Goal: Transaction & Acquisition: Purchase product/service

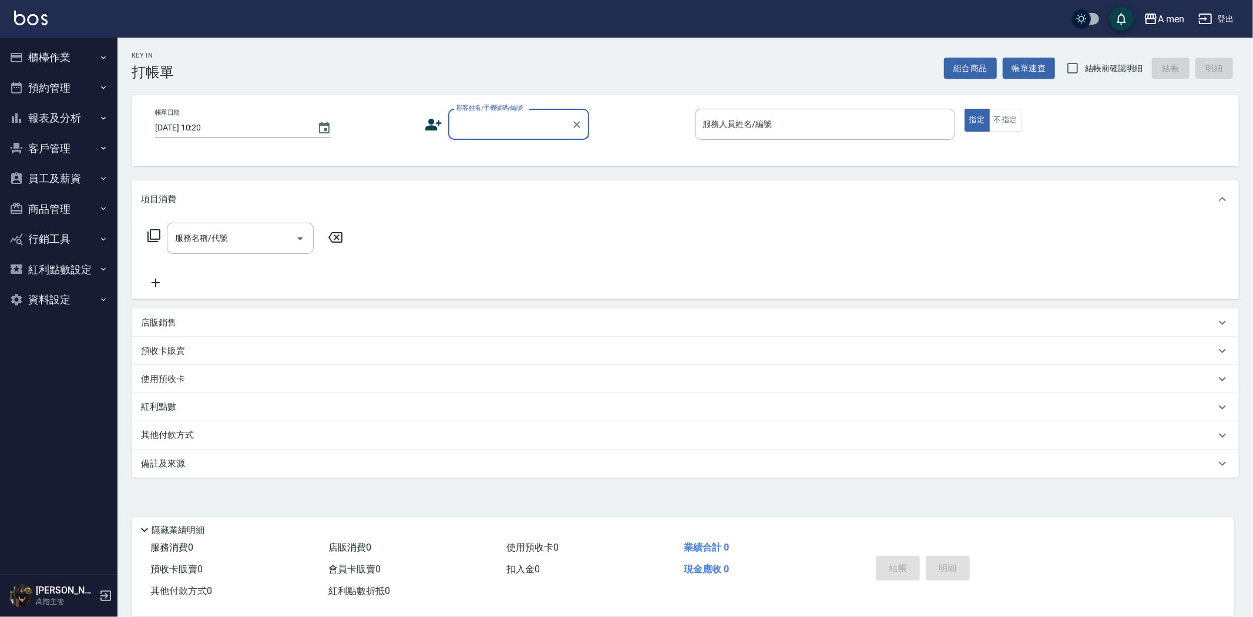
click at [57, 66] on button "櫃檯作業" at bounding box center [59, 57] width 108 height 31
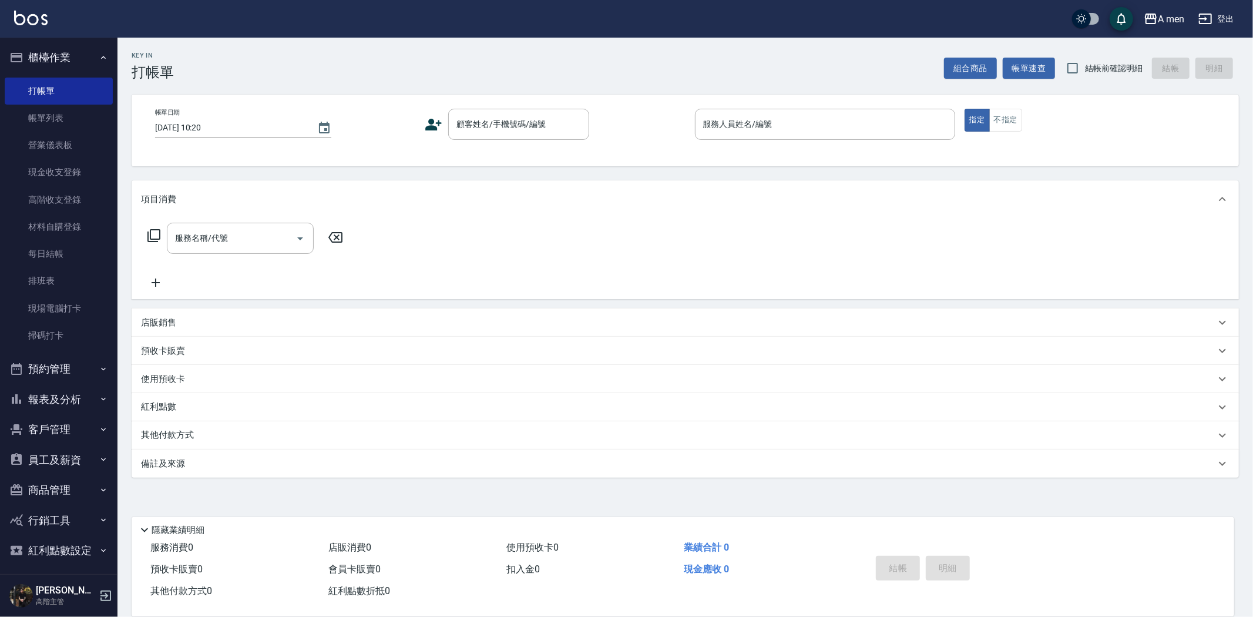
click at [74, 377] on button "預約管理" at bounding box center [59, 369] width 108 height 31
click at [74, 375] on button "預約管理" at bounding box center [59, 369] width 108 height 31
click at [56, 207] on link "高階收支登錄" at bounding box center [59, 199] width 108 height 27
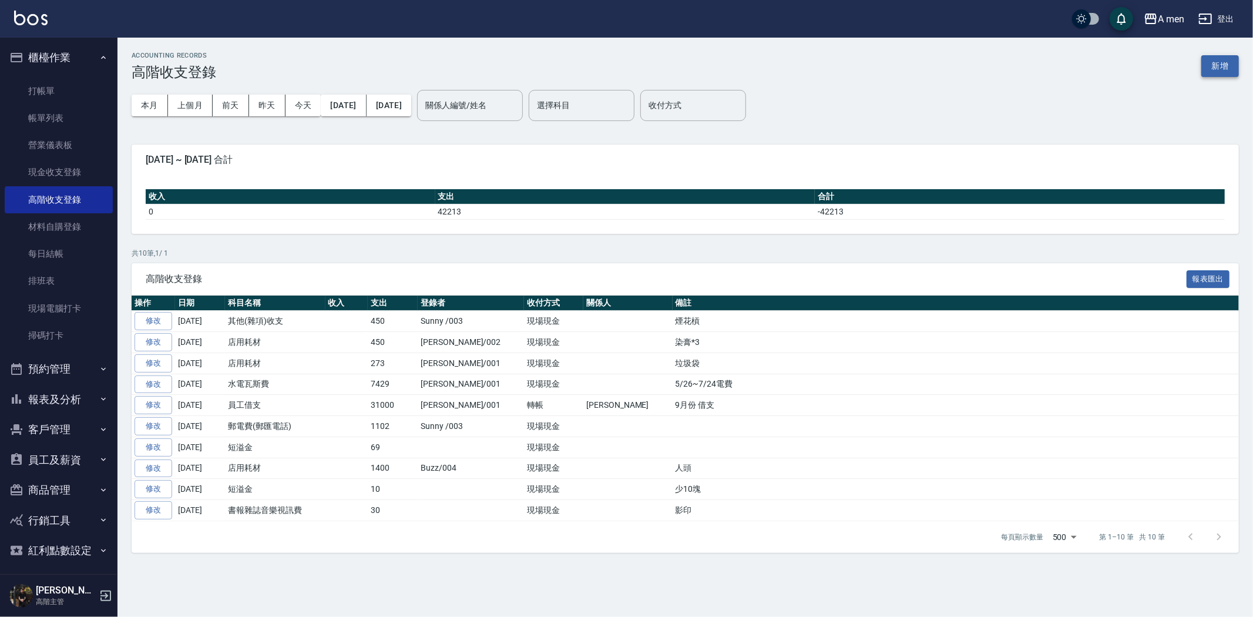
click at [1211, 68] on button "新增" at bounding box center [1221, 66] width 38 height 22
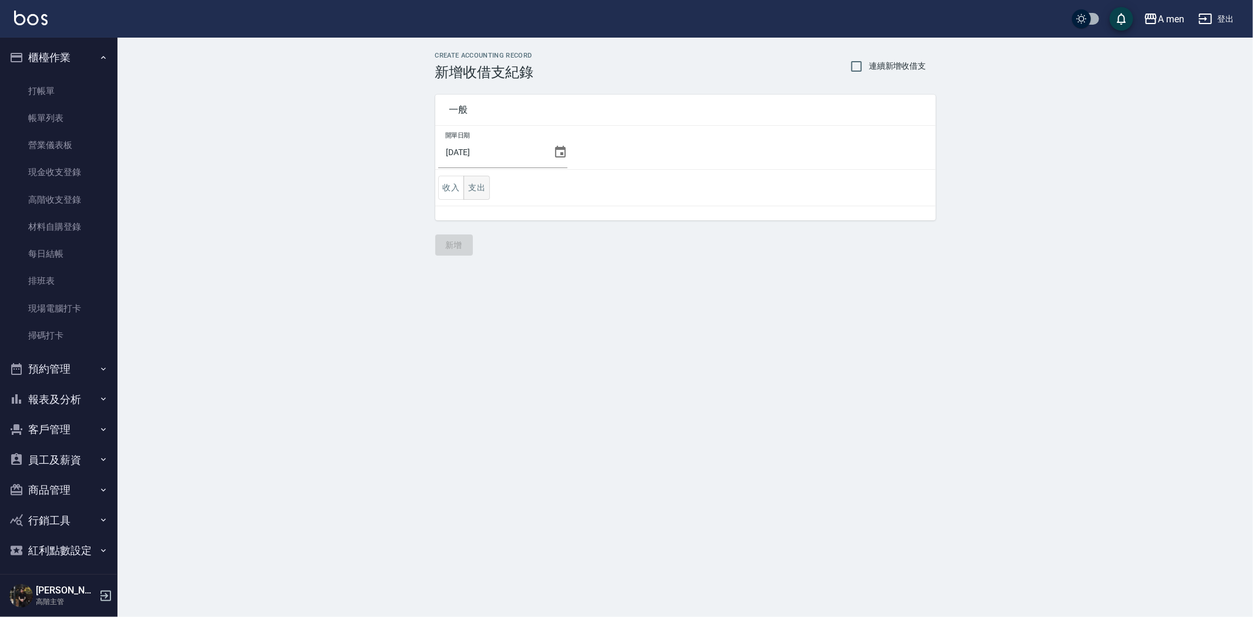
click at [467, 189] on button "支出" at bounding box center [477, 188] width 26 height 24
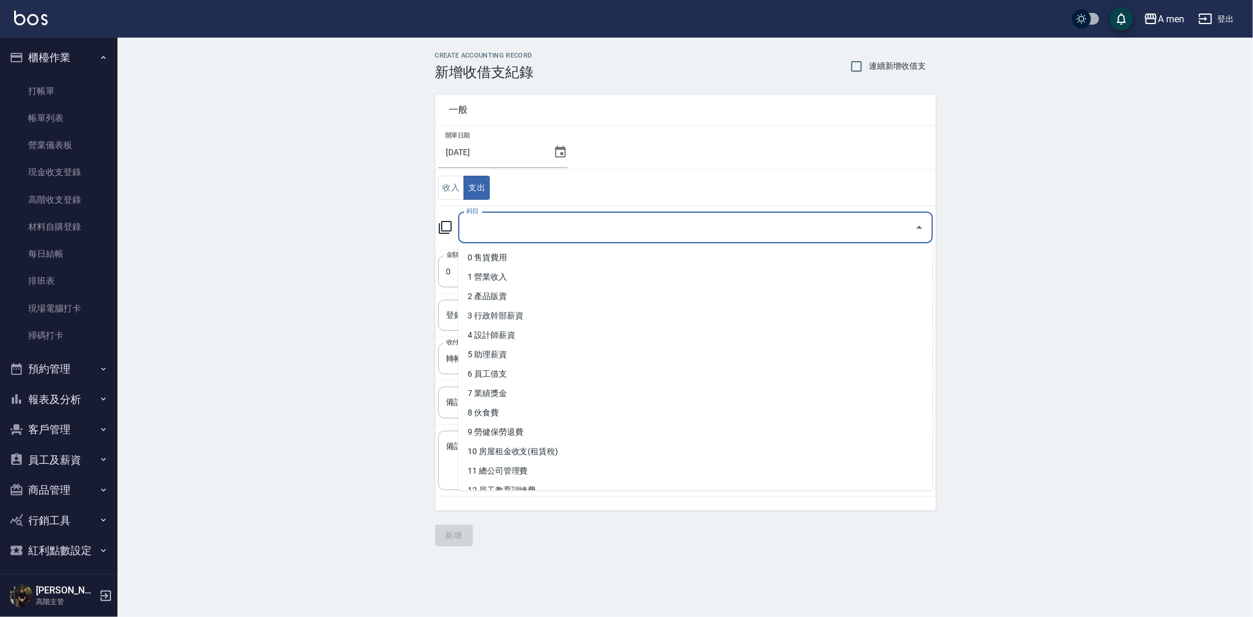
click at [513, 227] on input "科目" at bounding box center [687, 227] width 447 height 21
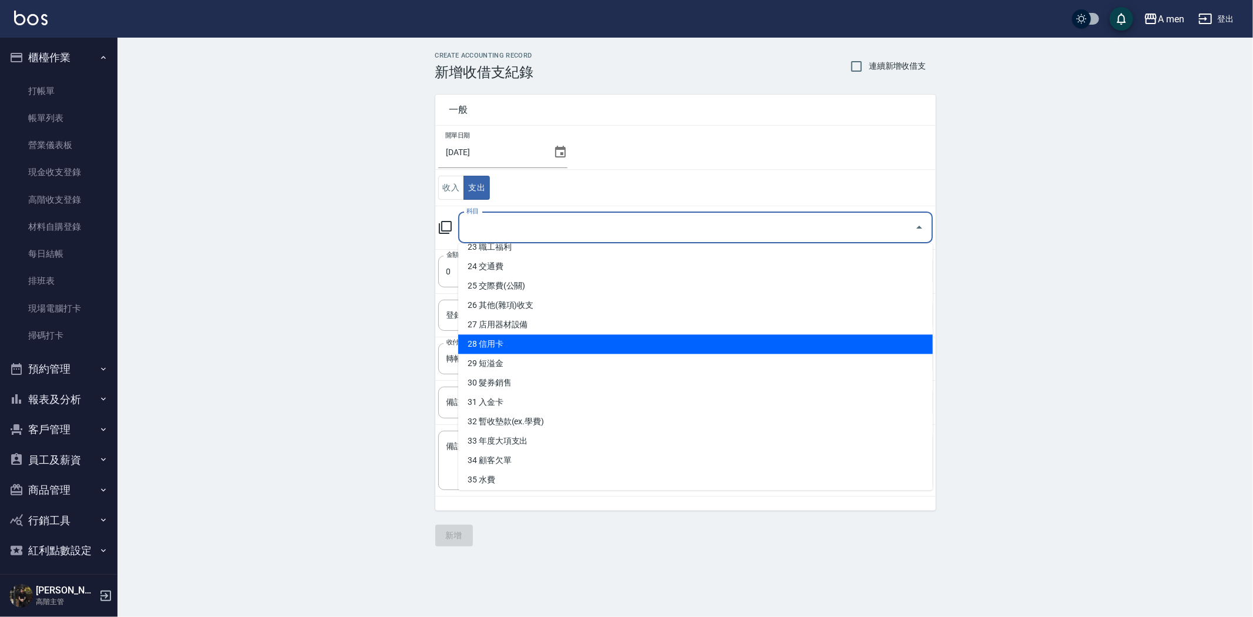
scroll to position [434, 0]
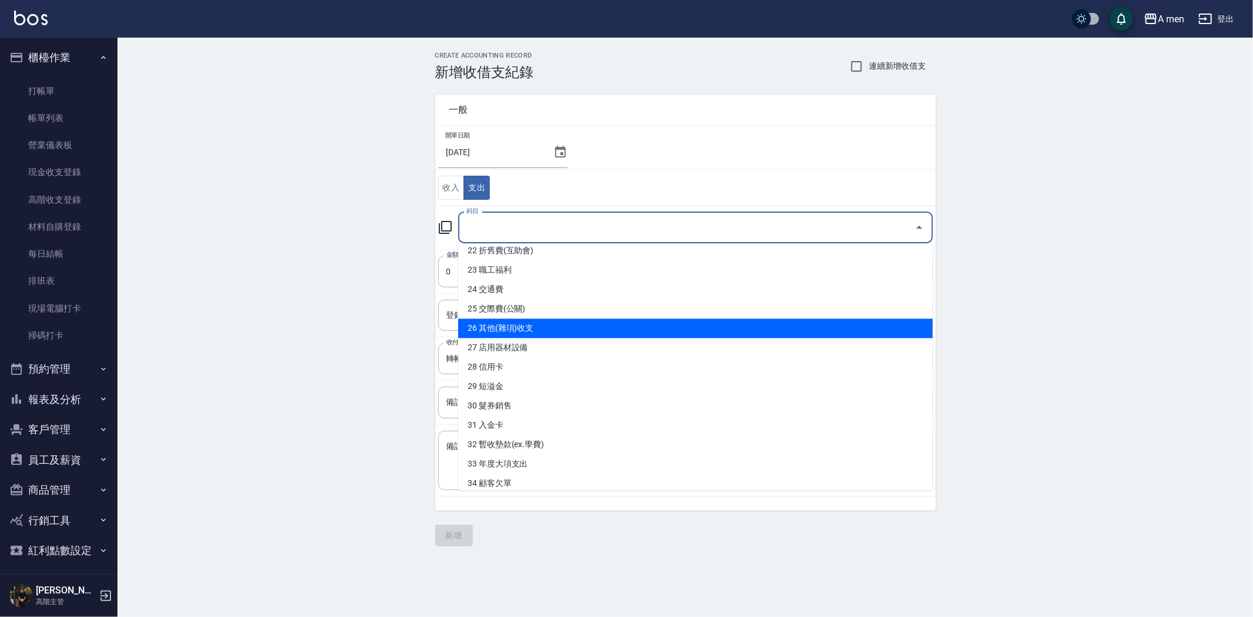
click at [547, 324] on li "26 其他(雜項)收支" at bounding box center [695, 328] width 475 height 19
type input "26 其他(雜項)收支"
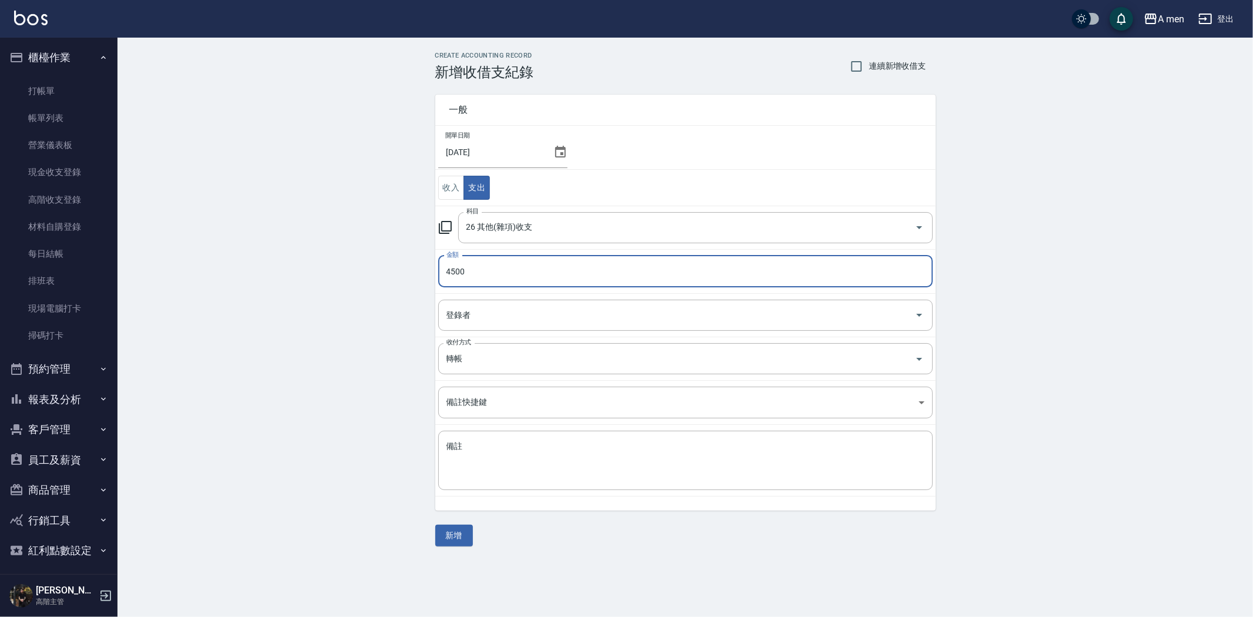
type input "4500"
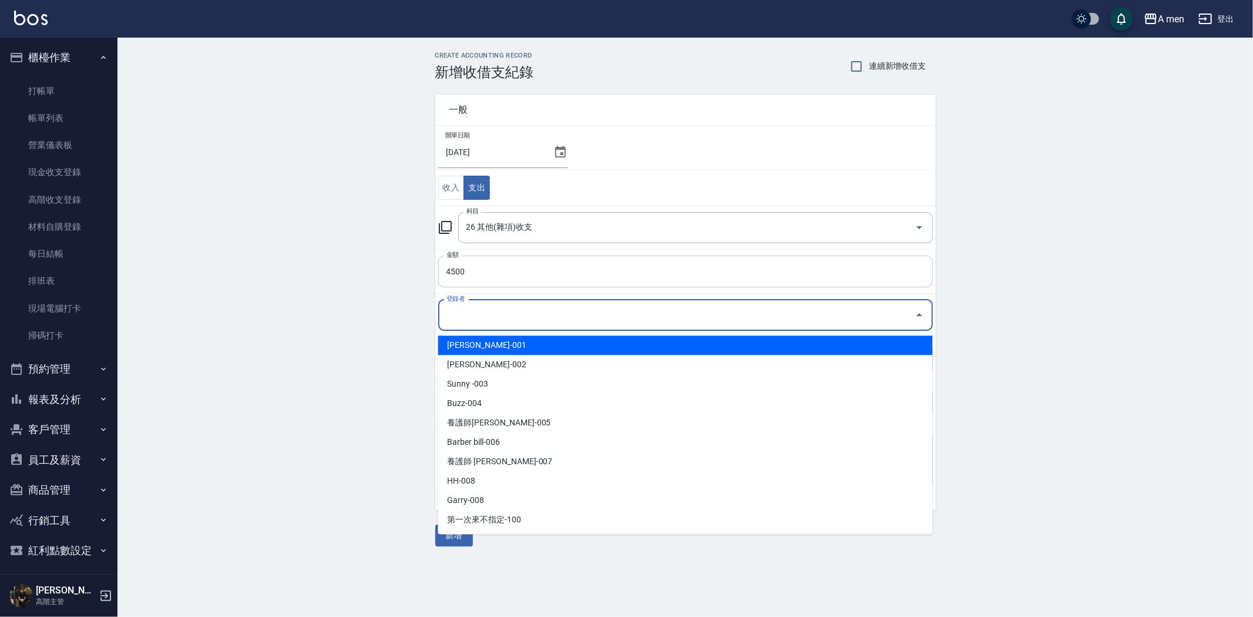
type input "楊莫-001"
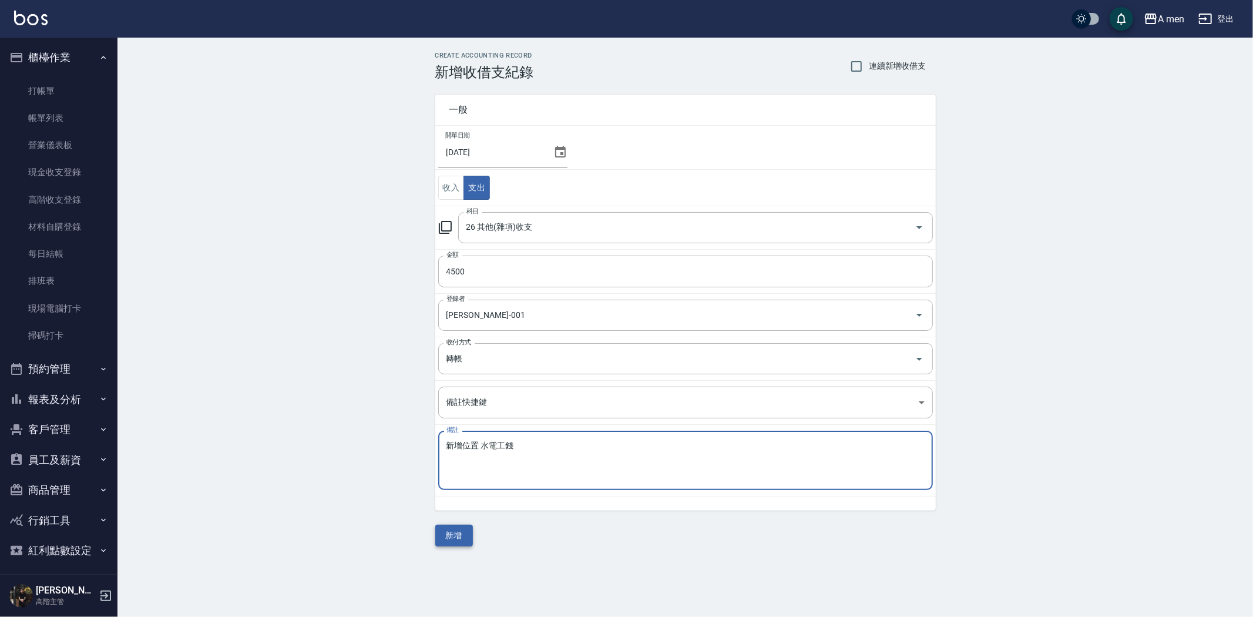
type textarea "新增位置 水電工錢"
click at [462, 534] on button "新增" at bounding box center [454, 536] width 38 height 22
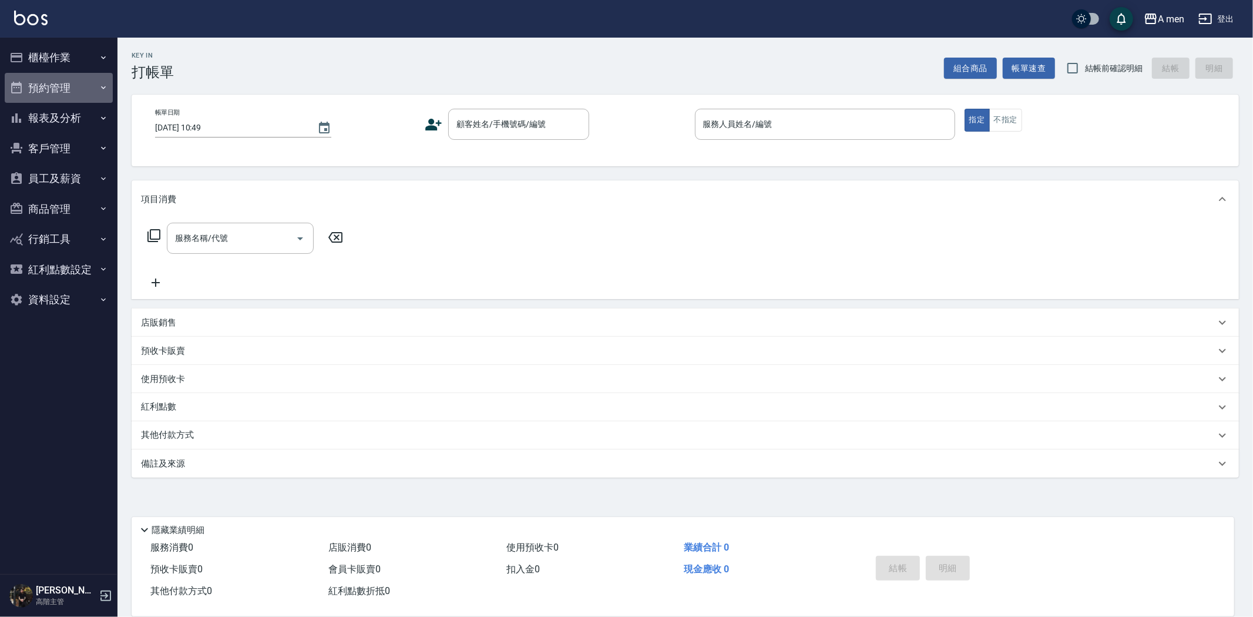
click at [81, 82] on button "預約管理" at bounding box center [59, 88] width 108 height 31
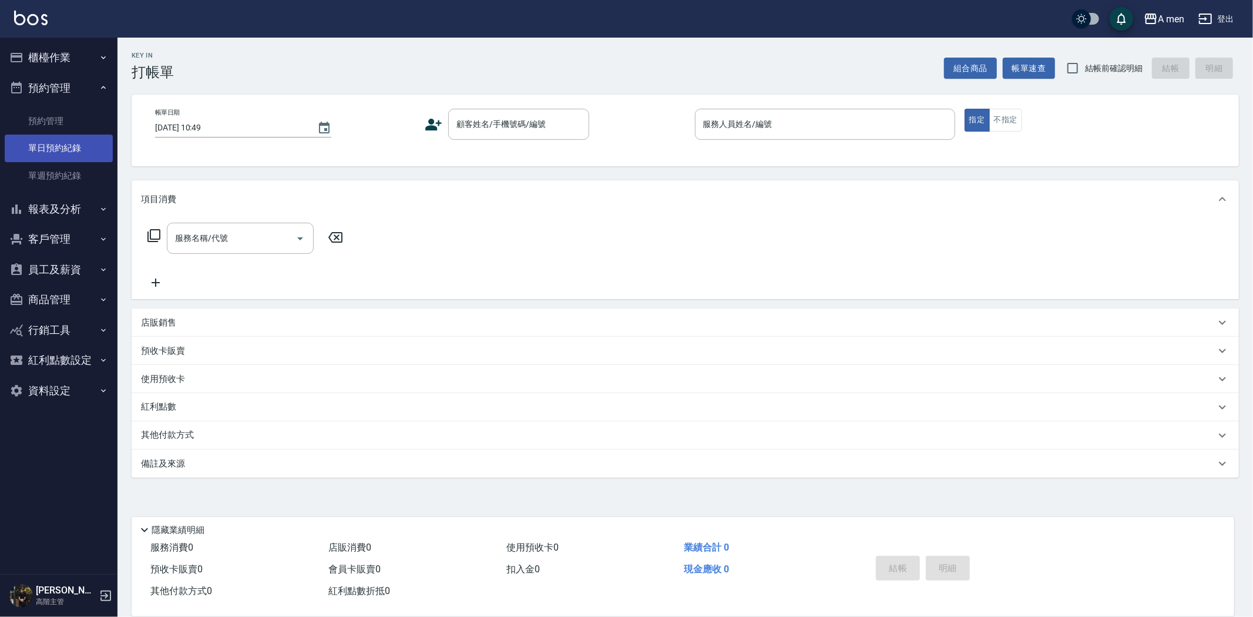
click at [75, 148] on link "單日預約紀錄" at bounding box center [59, 148] width 108 height 27
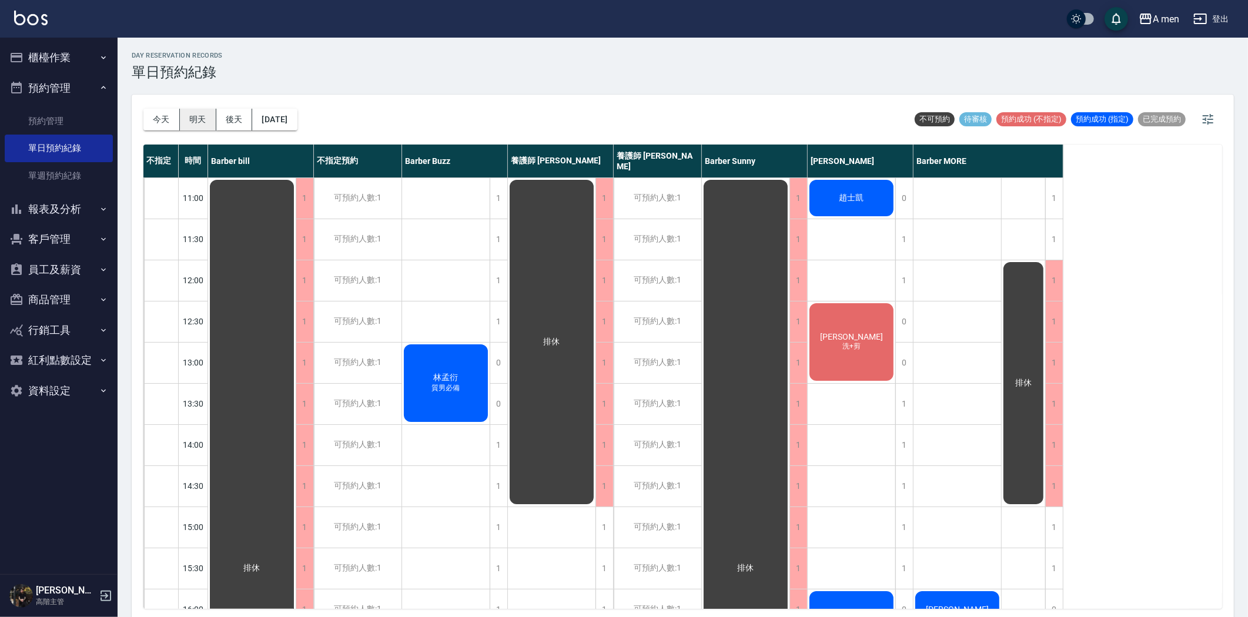
click at [195, 121] on button "明天" at bounding box center [198, 120] width 36 height 22
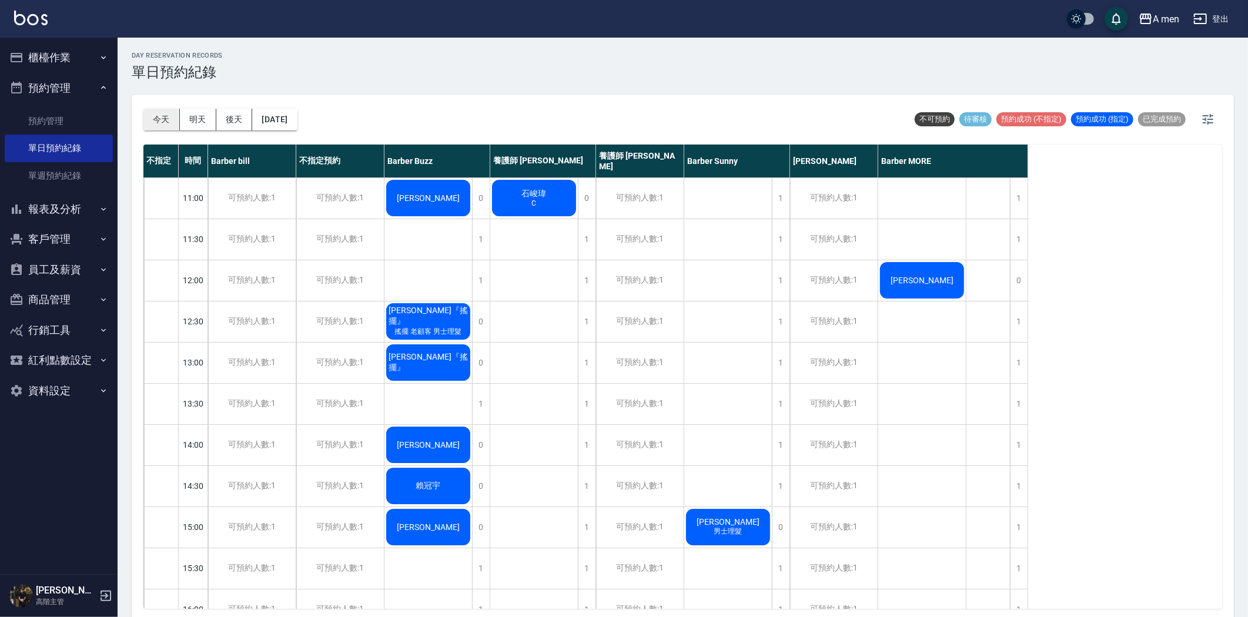
click at [166, 126] on button "今天" at bounding box center [161, 120] width 36 height 22
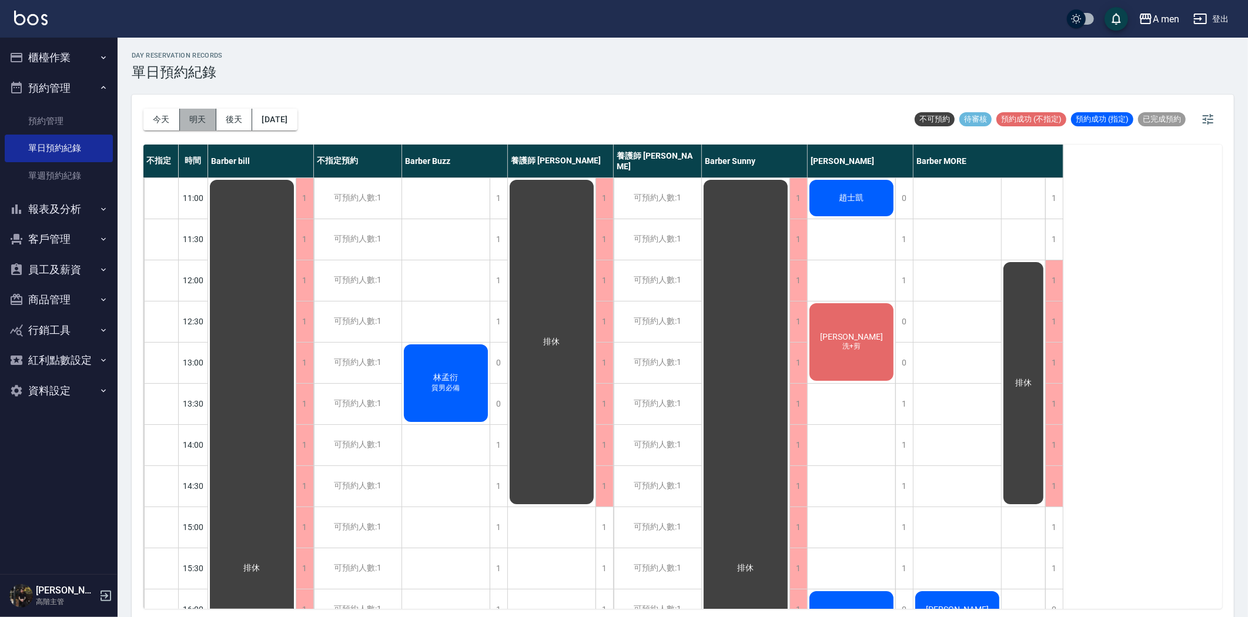
click at [195, 119] on button "明天" at bounding box center [198, 120] width 36 height 22
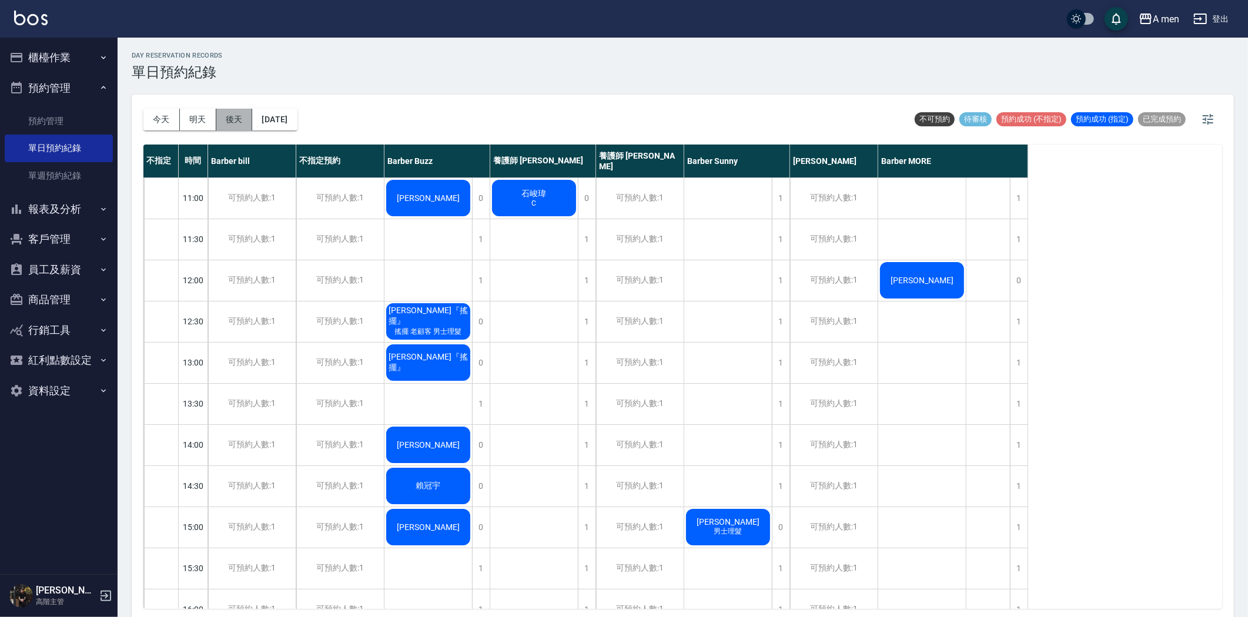
click at [231, 118] on button "後天" at bounding box center [234, 120] width 36 height 22
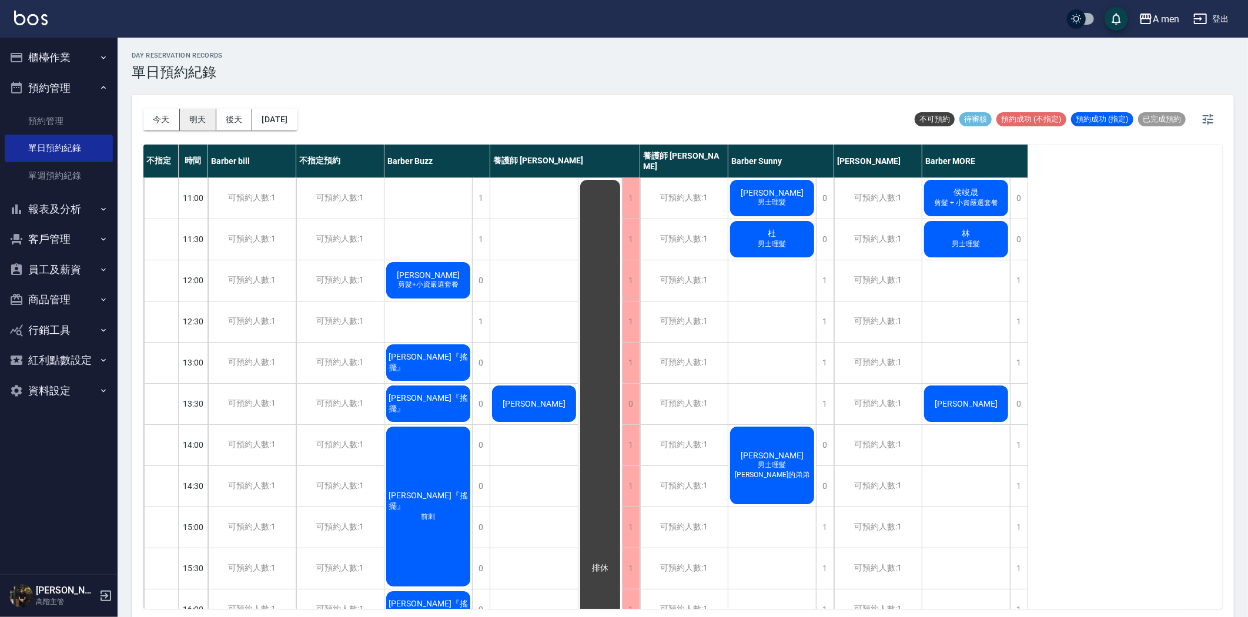
click at [194, 119] on button "明天" at bounding box center [198, 120] width 36 height 22
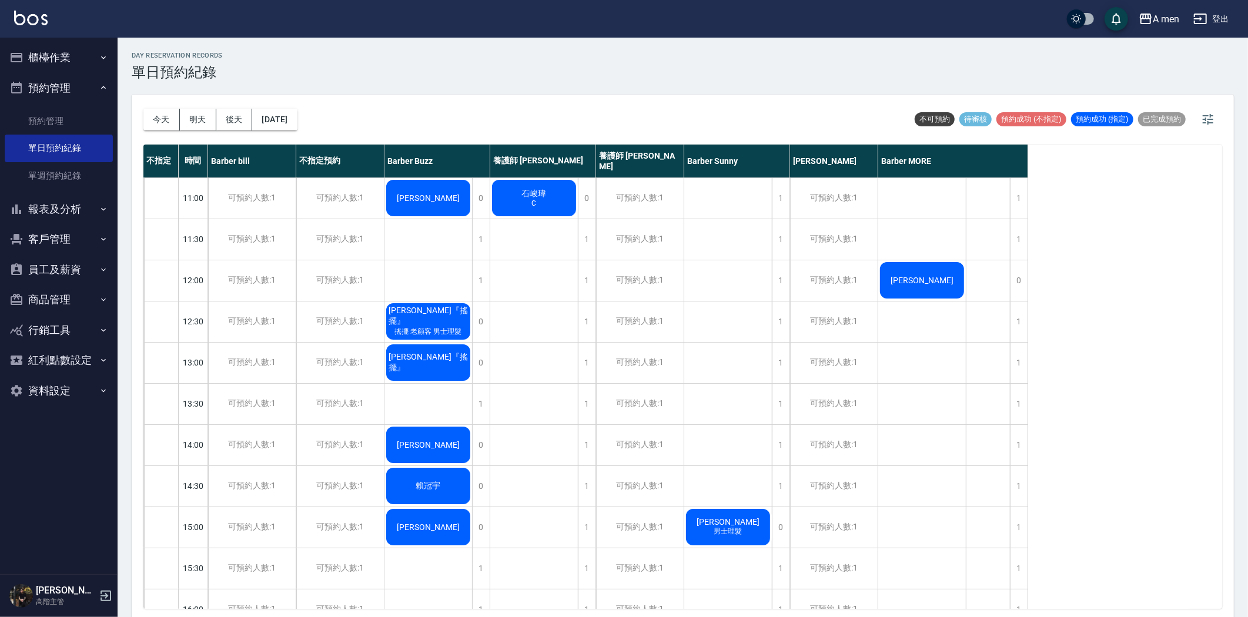
click at [472, 206] on div "石峻瑋 C" at bounding box center [428, 198] width 88 height 40
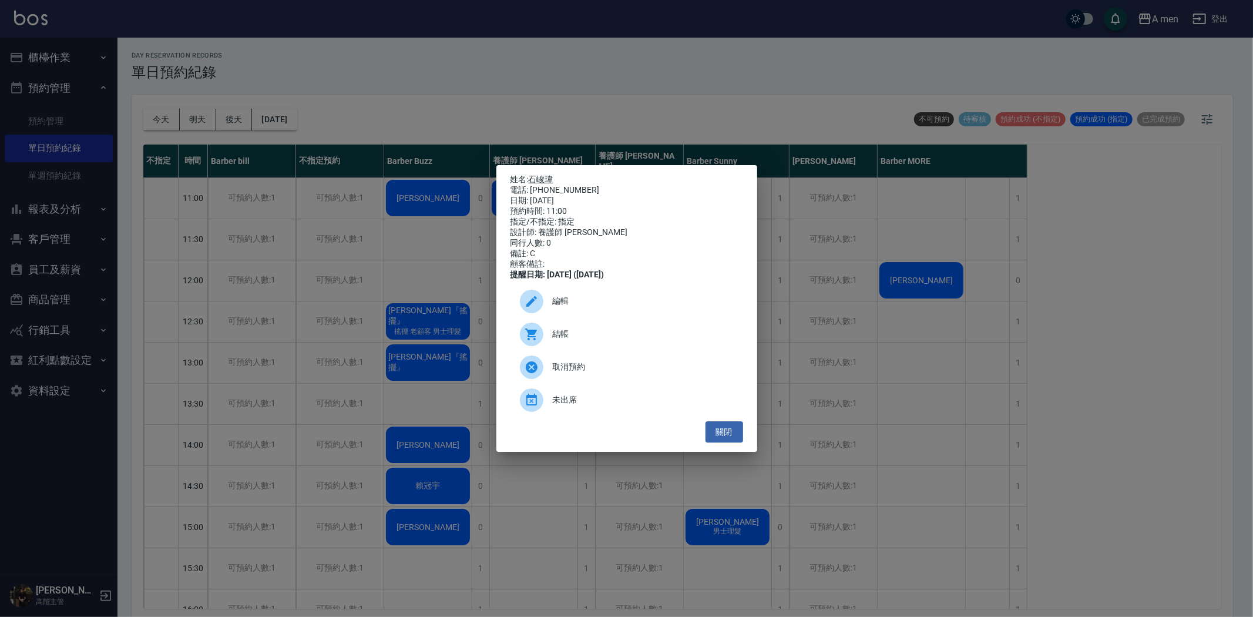
click at [545, 175] on link "石峻瑋" at bounding box center [541, 179] width 25 height 9
click at [537, 175] on link "石峻瑋" at bounding box center [541, 179] width 25 height 9
click at [725, 443] on button "關閉" at bounding box center [725, 432] width 38 height 22
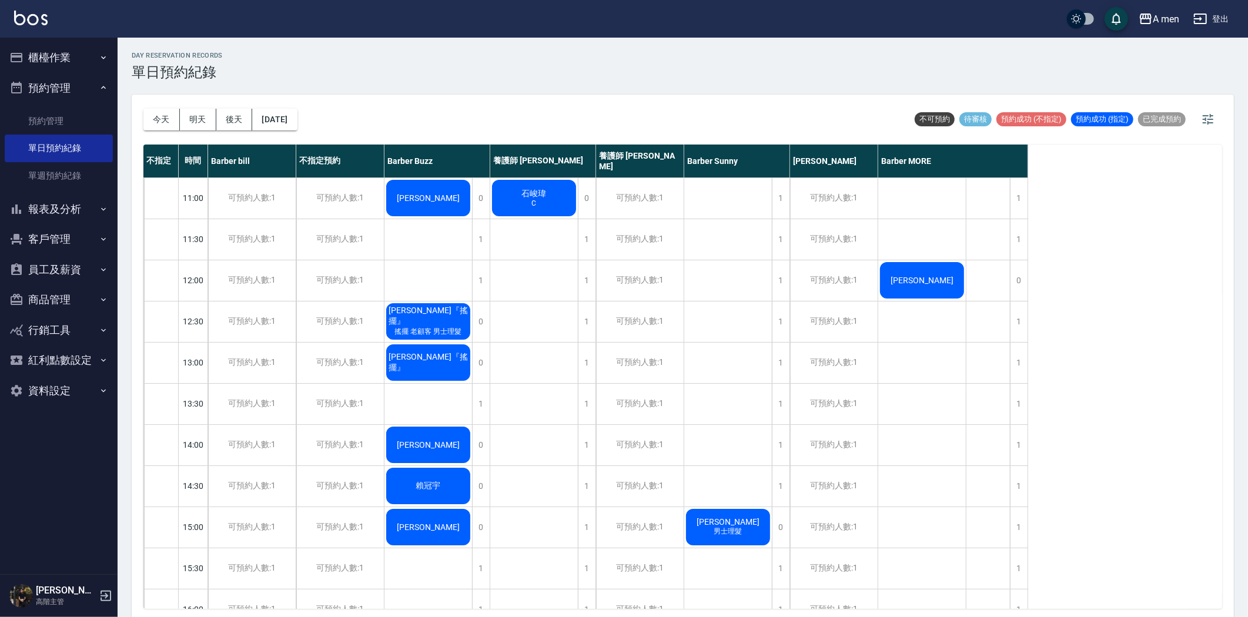
click at [472, 202] on div "石峻瑋 C" at bounding box center [428, 198] width 88 height 40
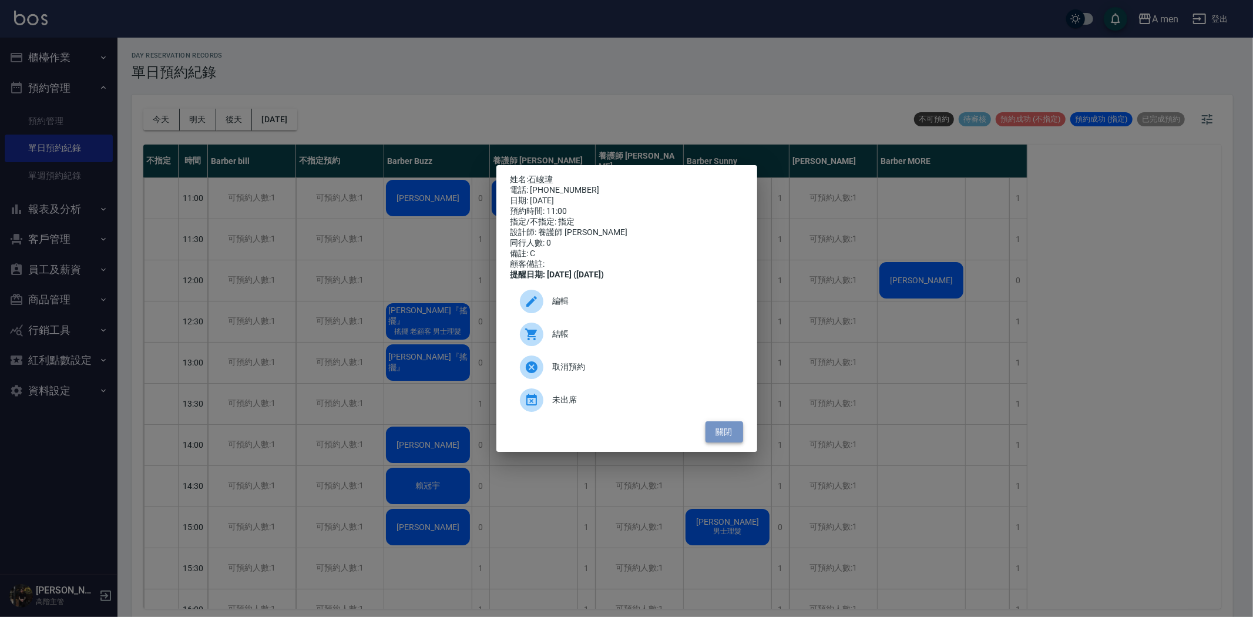
click at [733, 441] on button "關閉" at bounding box center [725, 432] width 38 height 22
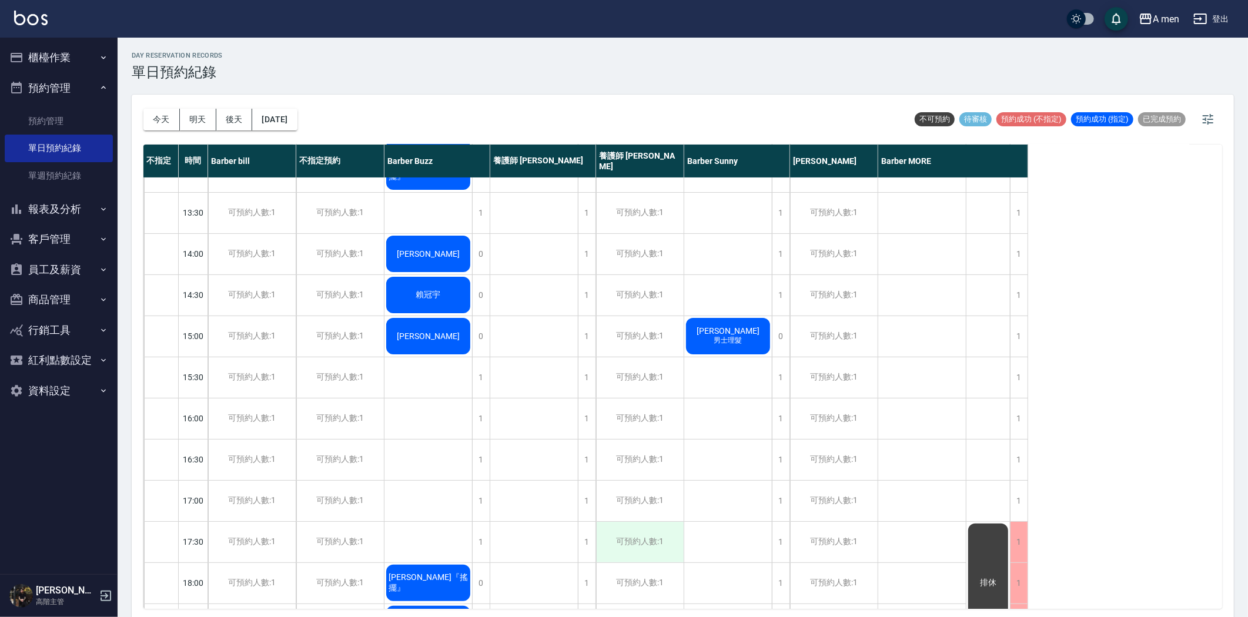
scroll to position [391, 0]
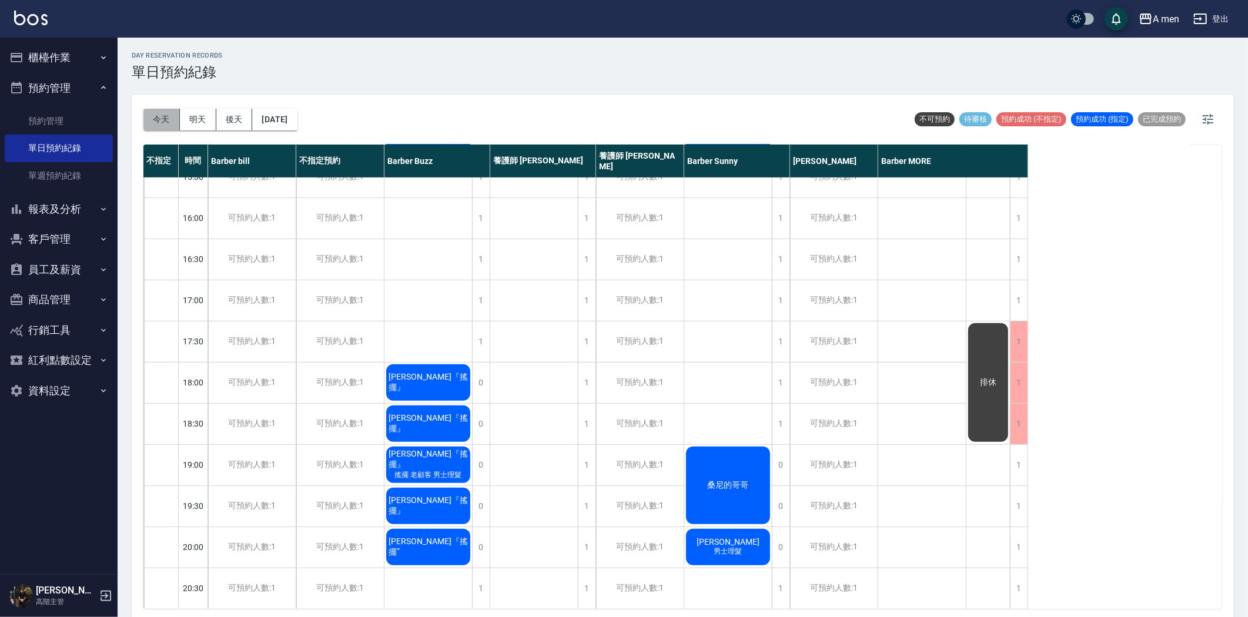
click at [153, 127] on button "今天" at bounding box center [161, 120] width 36 height 22
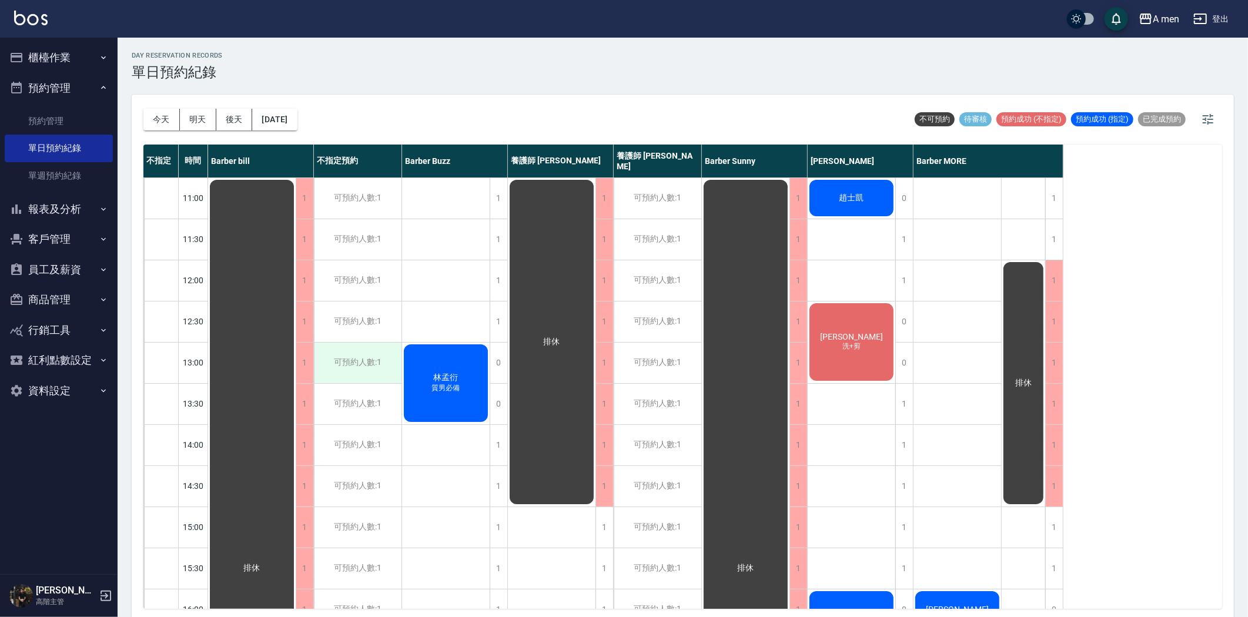
click at [365, 377] on div "可預約人數:1" at bounding box center [358, 363] width 88 height 41
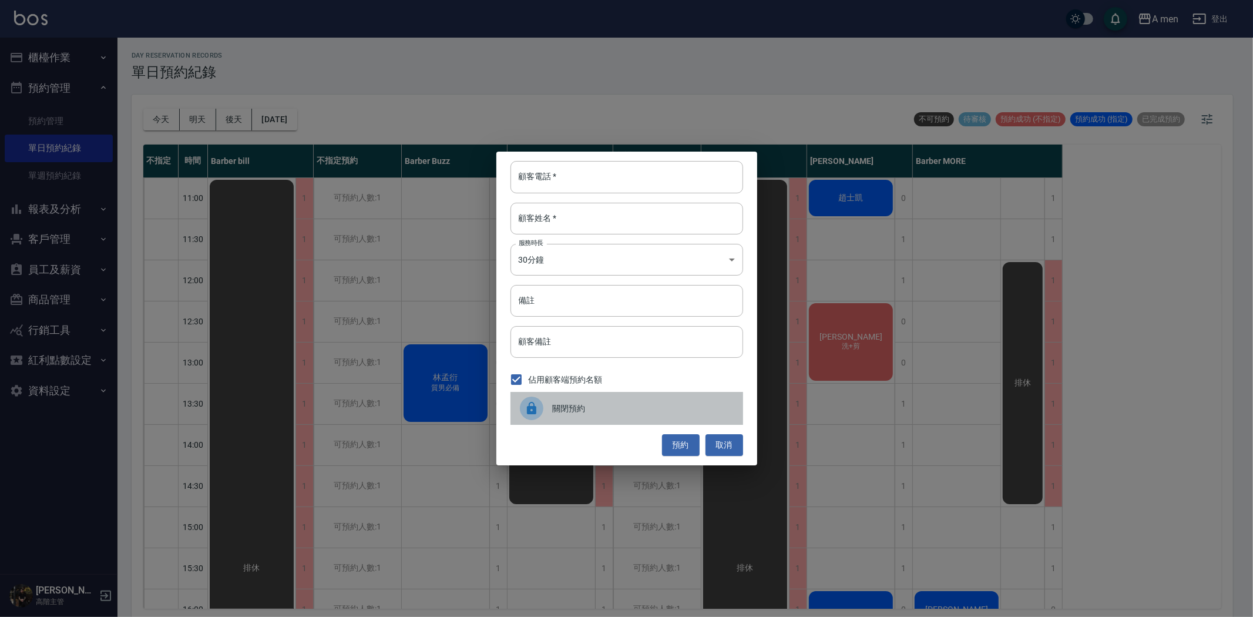
click at [556, 408] on span "關閉預約" at bounding box center [643, 409] width 181 height 12
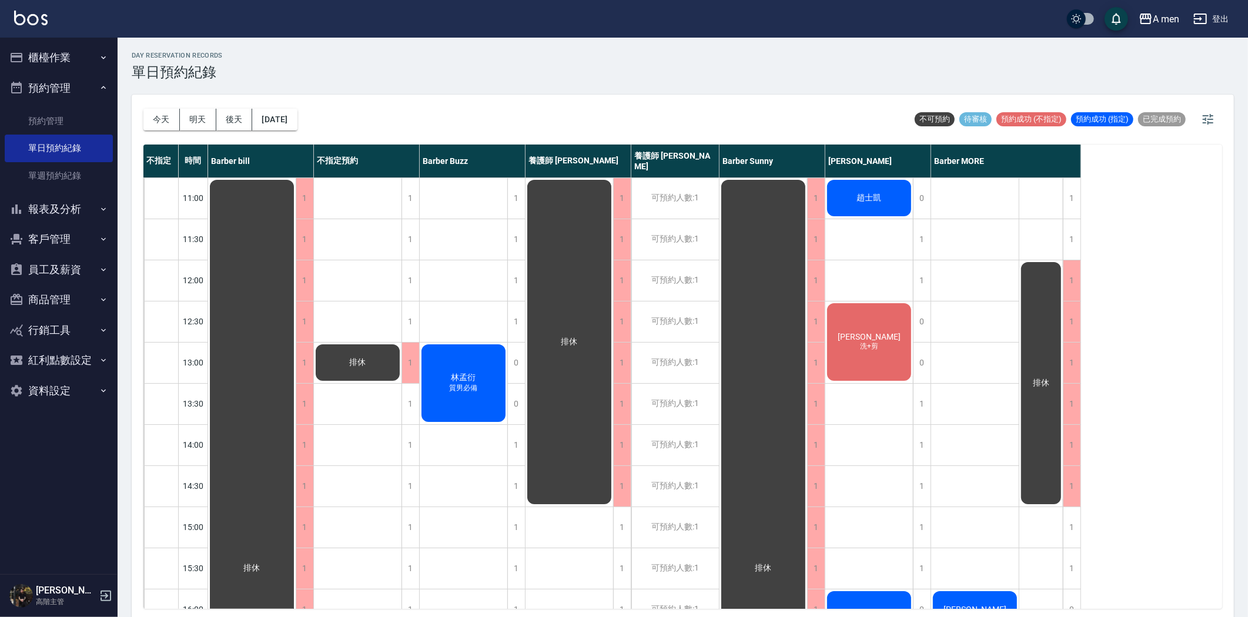
click at [296, 189] on div "趙士凱" at bounding box center [252, 568] width 88 height 780
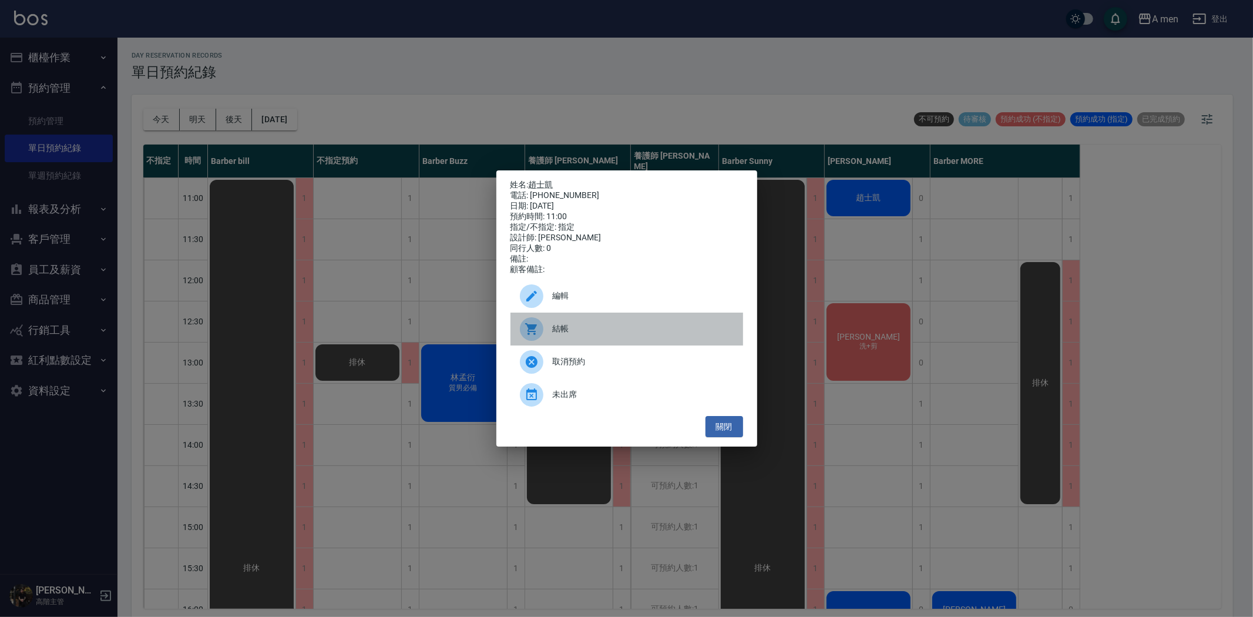
click at [649, 332] on span "結帳" at bounding box center [643, 329] width 181 height 12
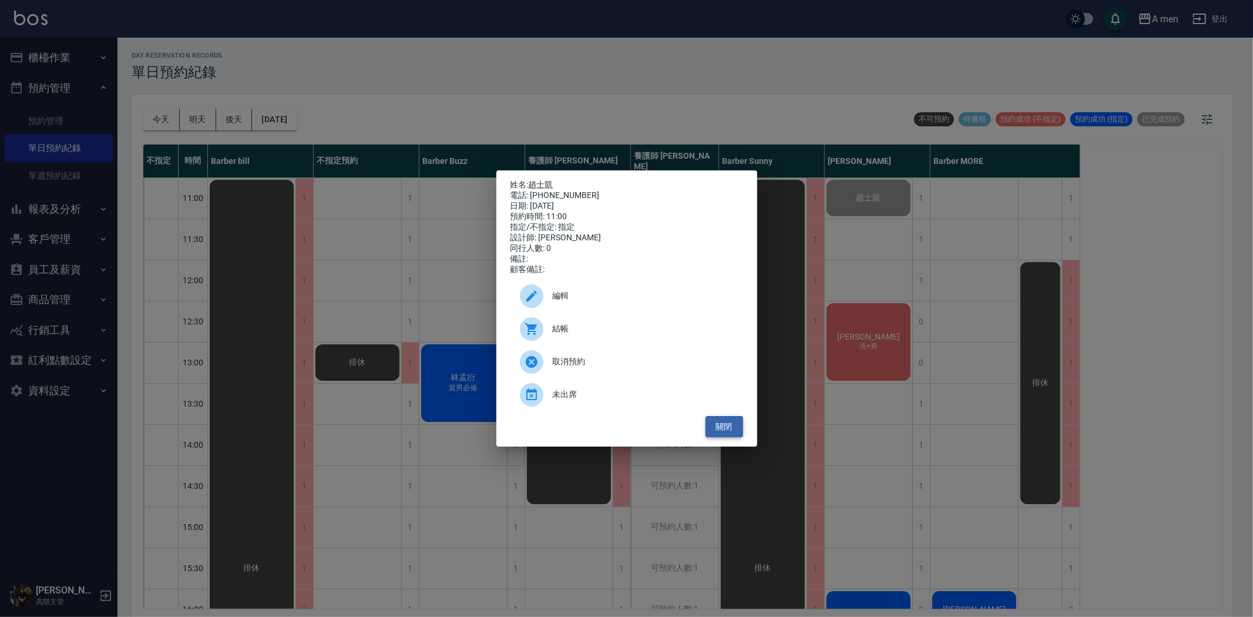
click at [713, 432] on button "關閉" at bounding box center [725, 427] width 38 height 22
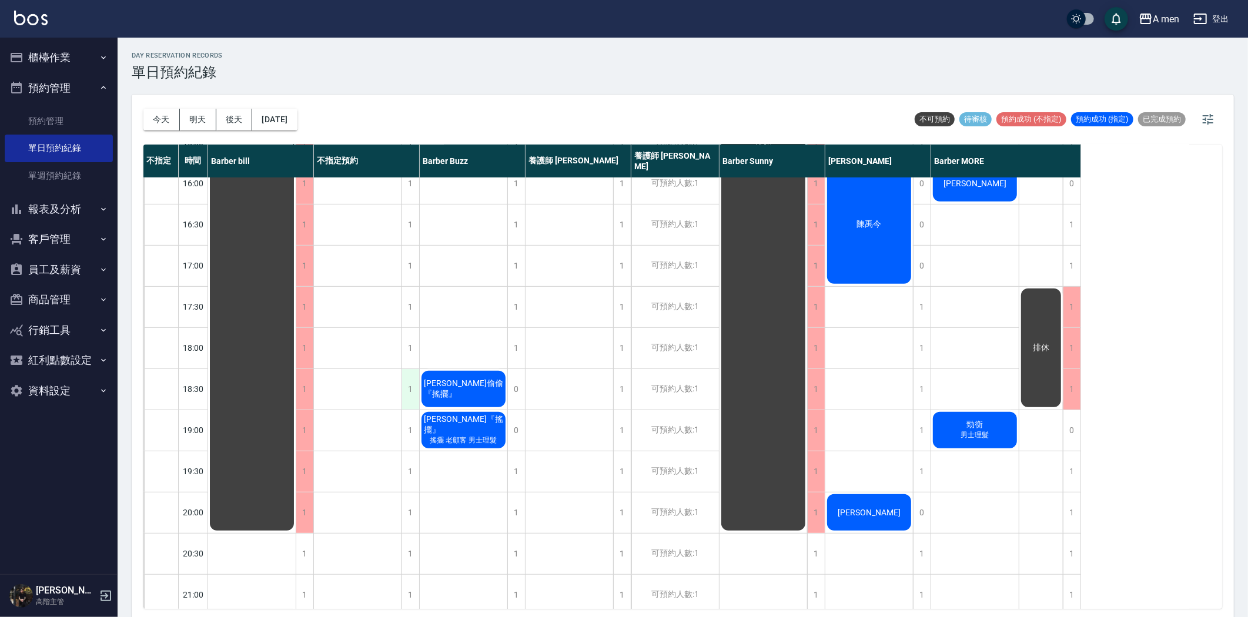
scroll to position [261, 0]
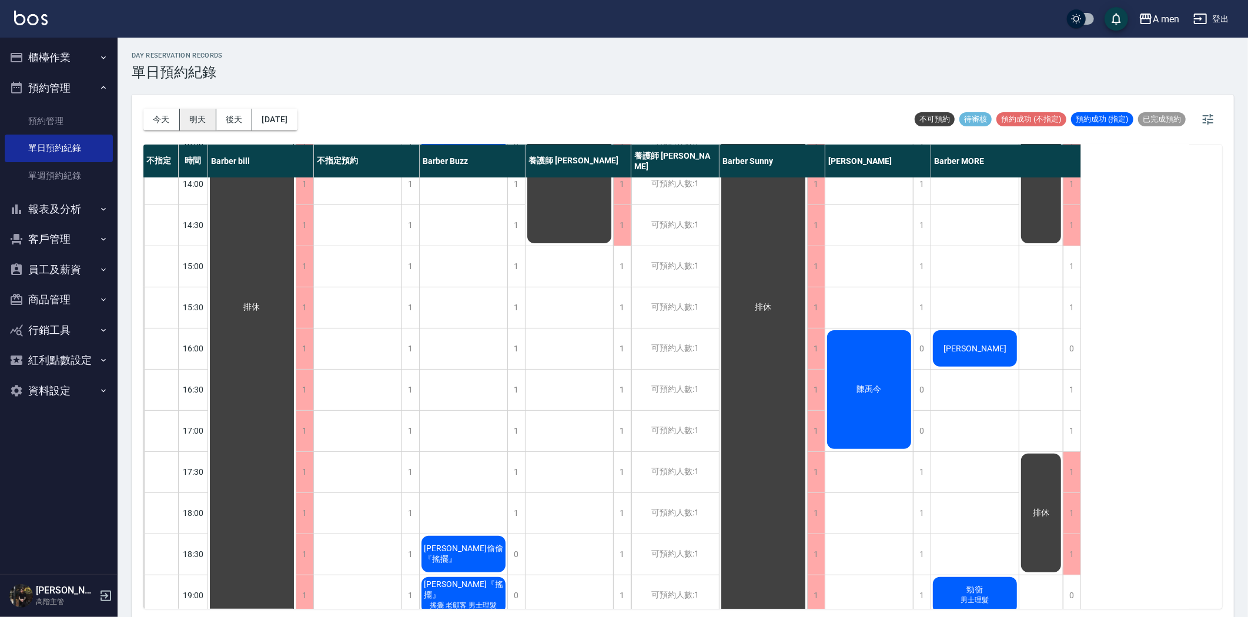
click at [201, 119] on button "明天" at bounding box center [198, 120] width 36 height 22
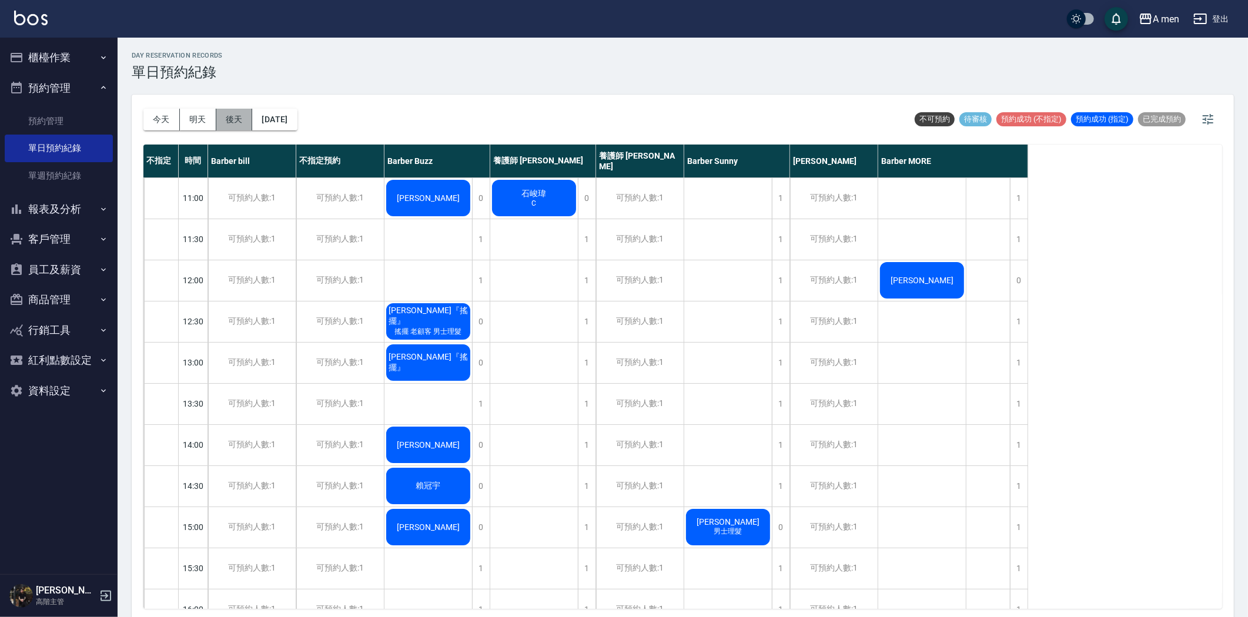
click at [236, 124] on button "後天" at bounding box center [234, 120] width 36 height 22
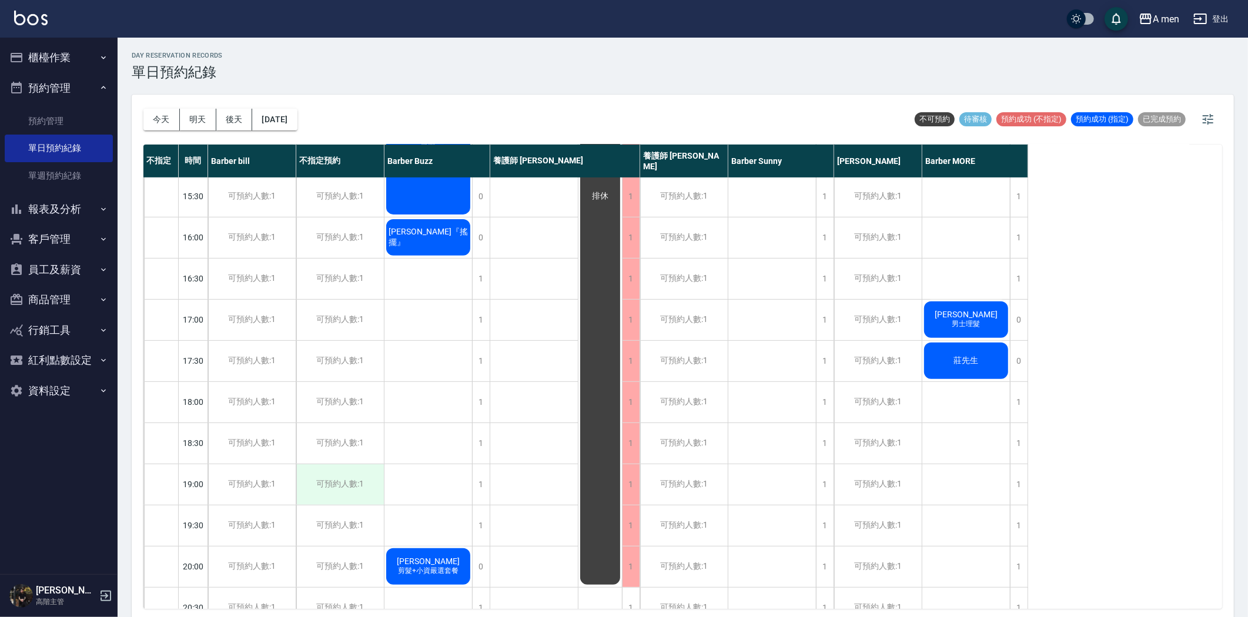
scroll to position [215, 0]
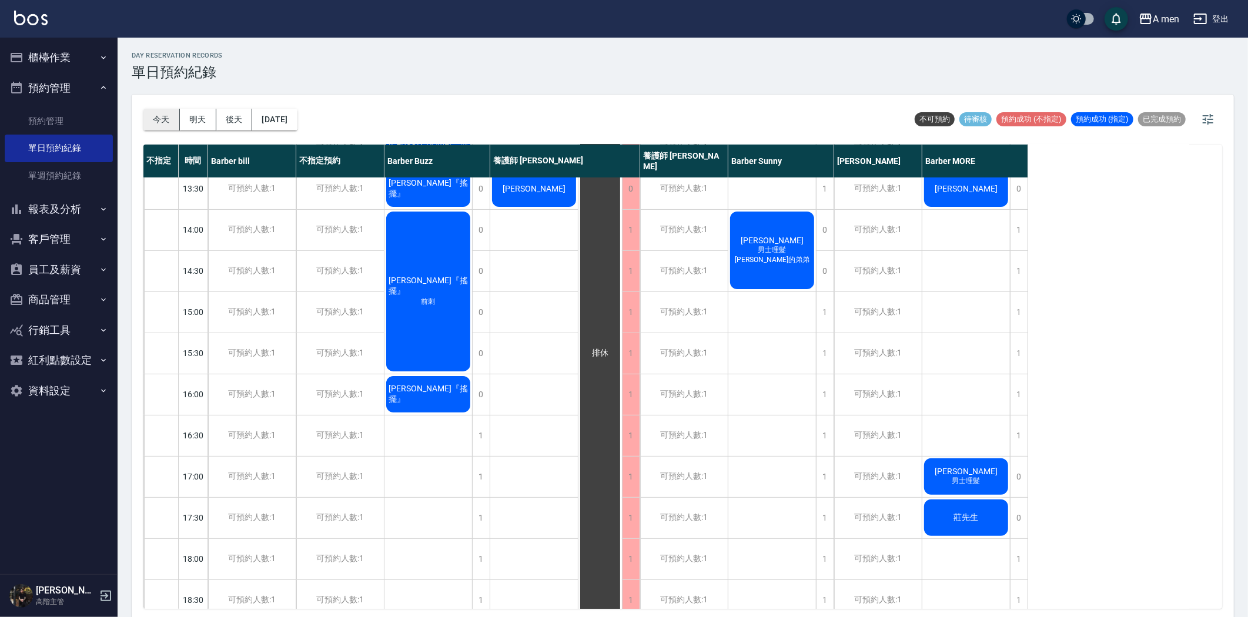
click at [172, 119] on button "今天" at bounding box center [161, 120] width 36 height 22
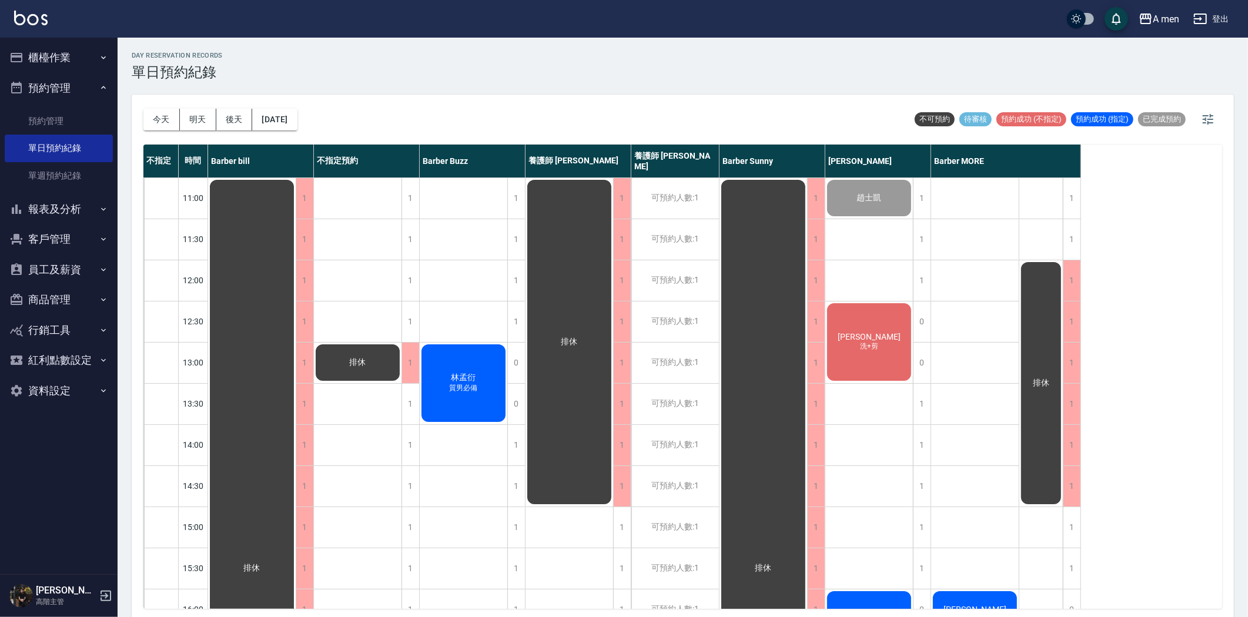
drag, startPoint x: 524, startPoint y: 107, endPoint x: 646, endPoint y: 112, distance: 122.3
click at [642, 118] on div "今天 明天 後天 2025/08/14 不可預約 待審核 預約成功 (不指定) 預約成功 (指定) 已完成預約" at bounding box center [682, 120] width 1078 height 50
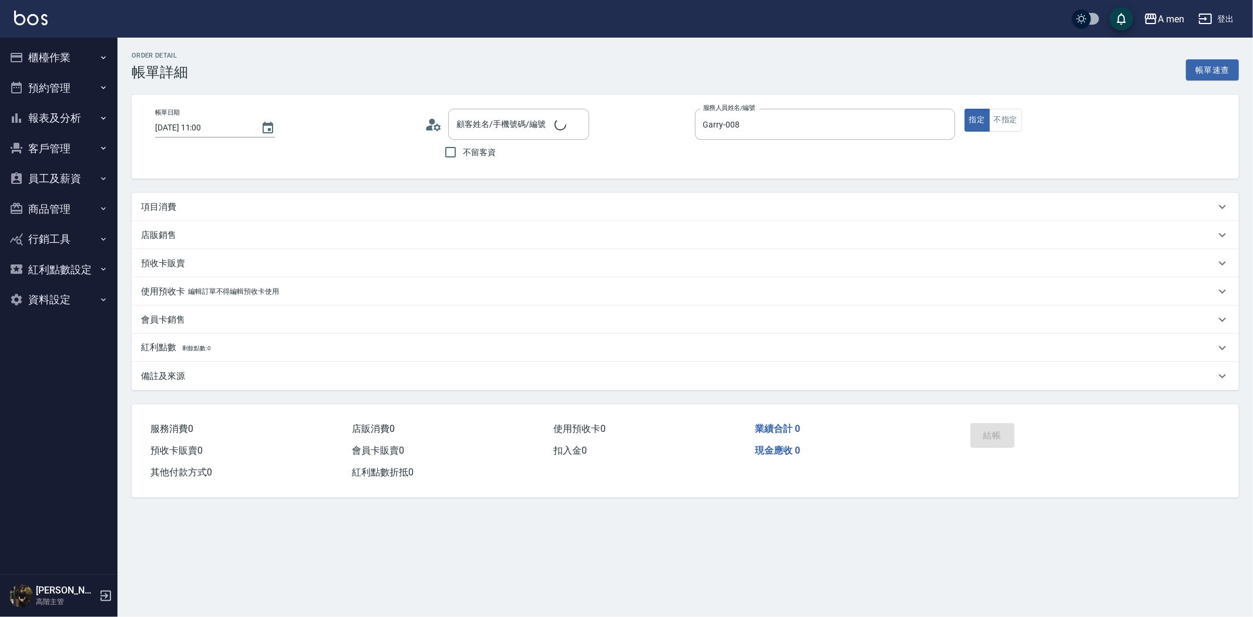
type input "[DATE] 11:00"
type input "Garry-008"
type input "[PERSON_NAME]/ 09550445/null"
click at [203, 214] on div "項目消費" at bounding box center [686, 207] width 1108 height 28
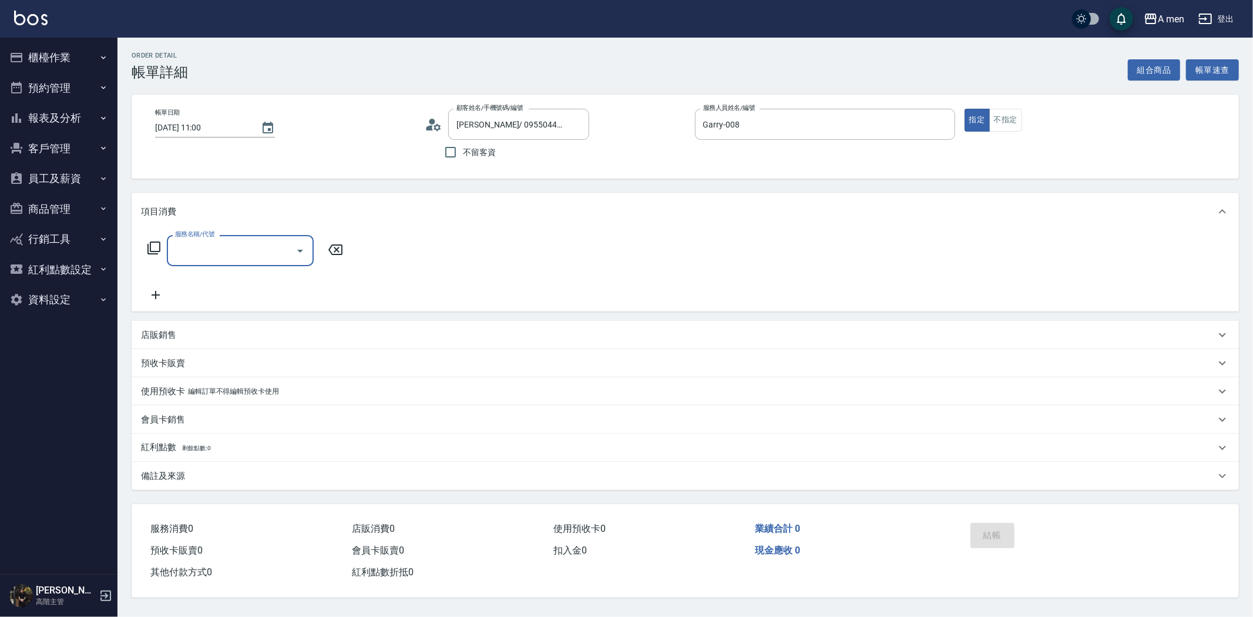
click at [297, 249] on icon "Open" at bounding box center [300, 251] width 14 height 14
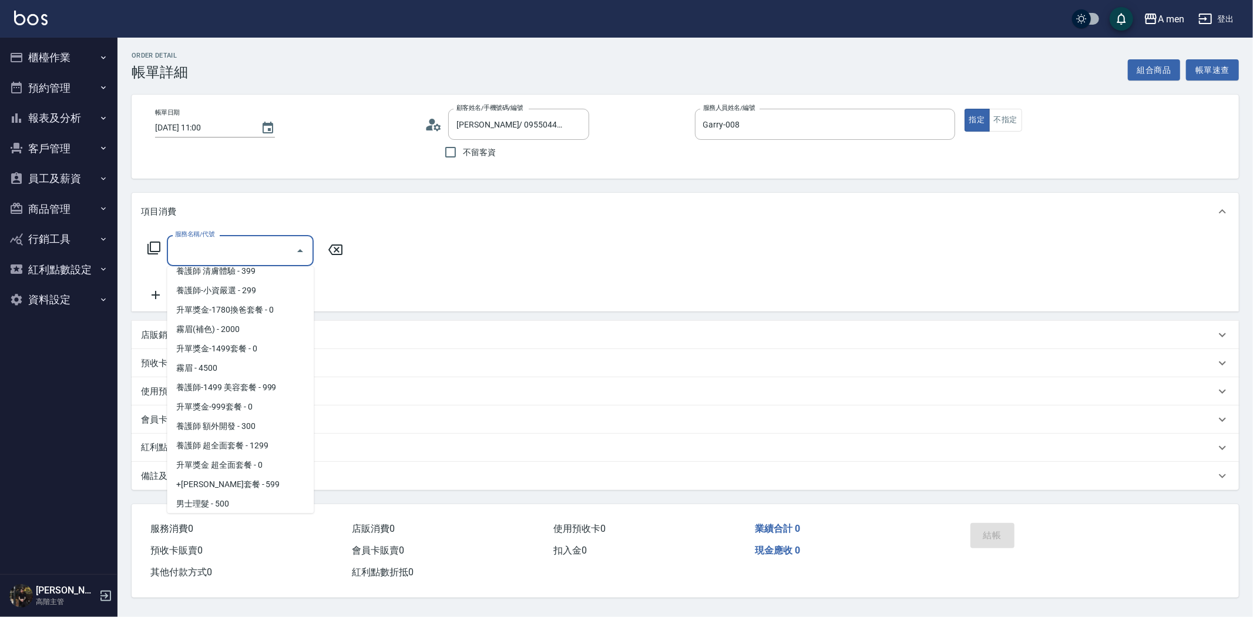
scroll to position [261, 0]
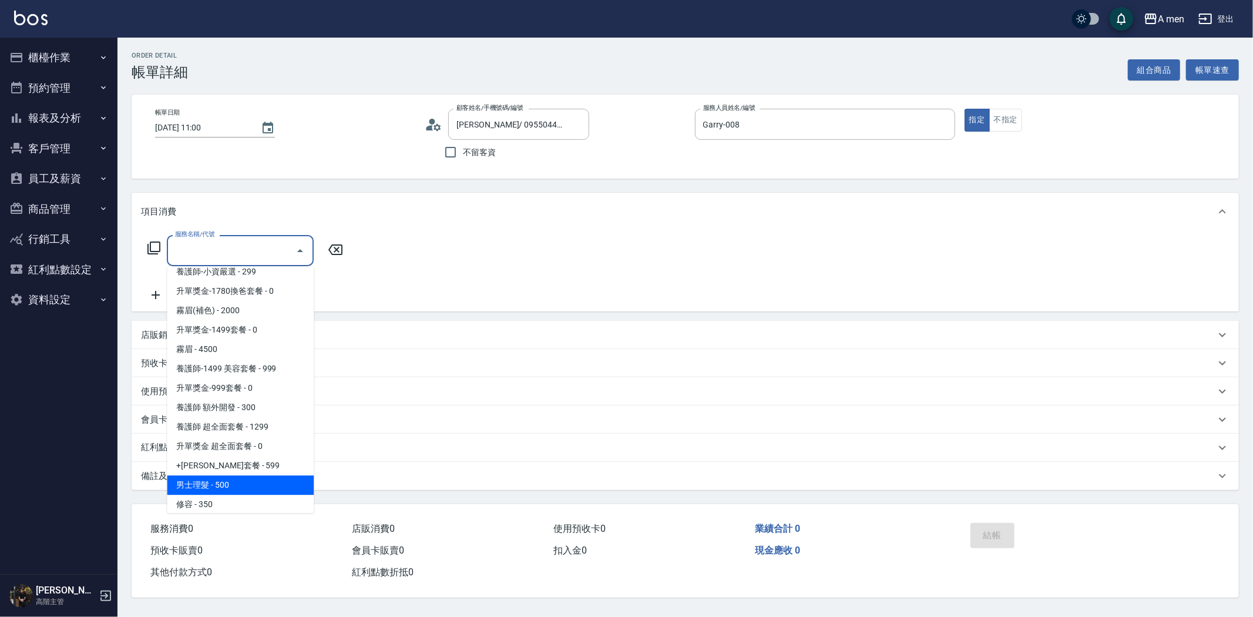
click at [247, 480] on span "男士理髮 - 500" at bounding box center [240, 484] width 147 height 19
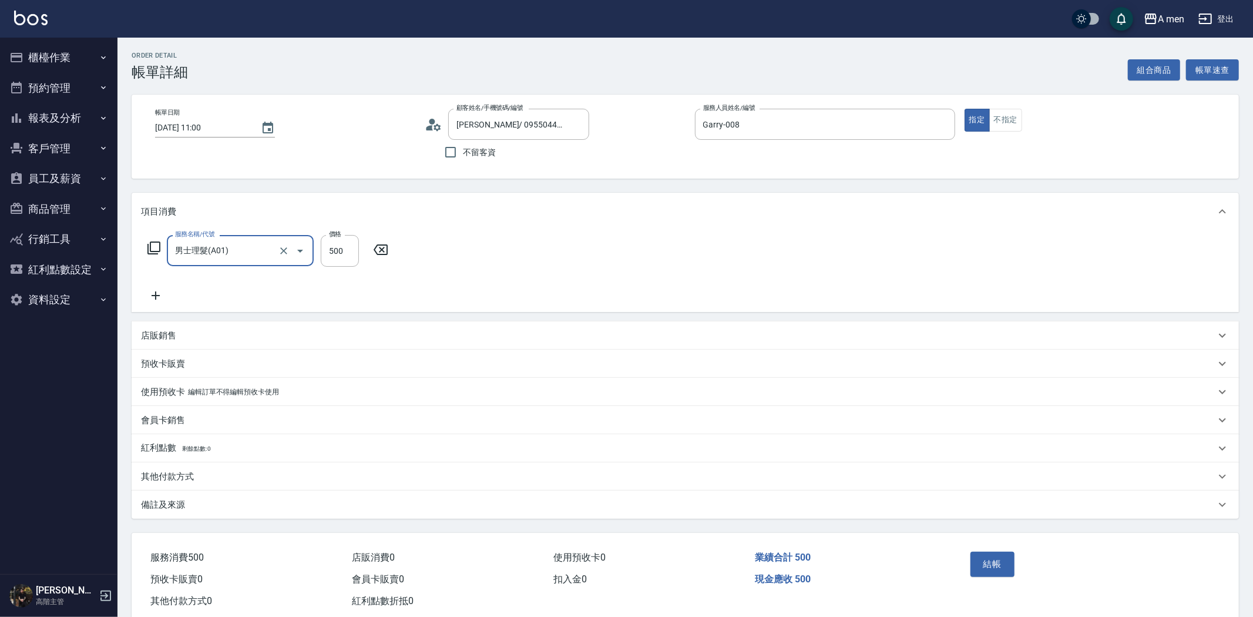
type input "男士理髮(A01)"
click at [341, 241] on input "500" at bounding box center [340, 251] width 38 height 32
type input "700"
click at [980, 561] on button "結帳" at bounding box center [988, 564] width 44 height 25
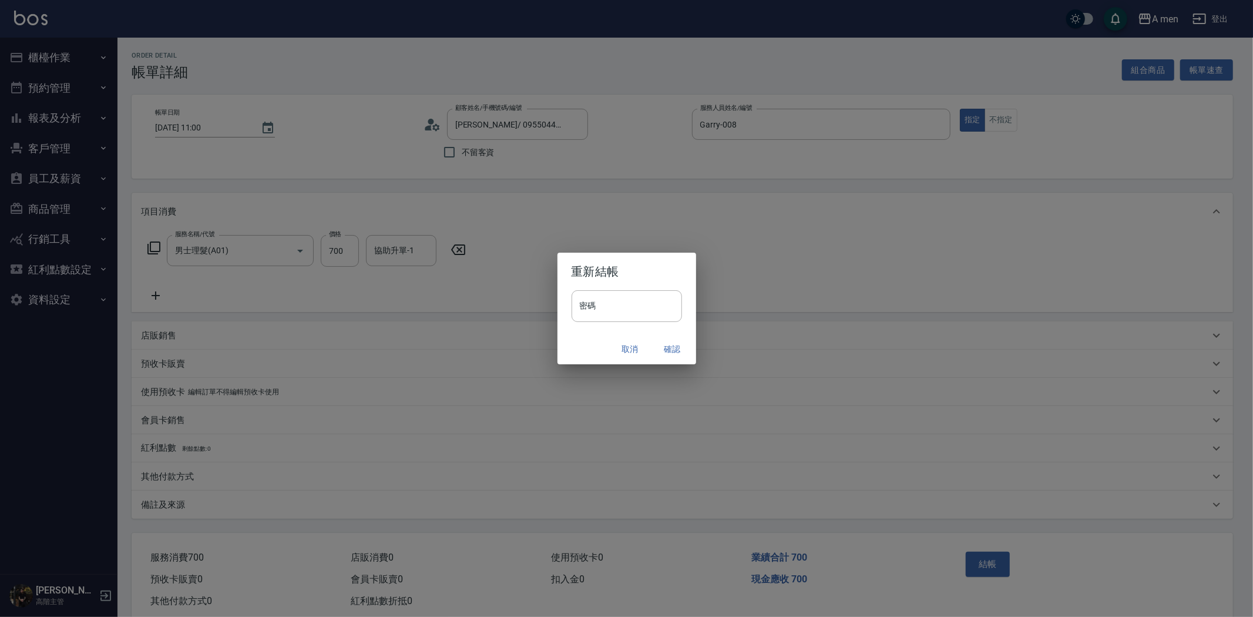
click at [666, 351] on button "確認" at bounding box center [673, 349] width 38 height 22
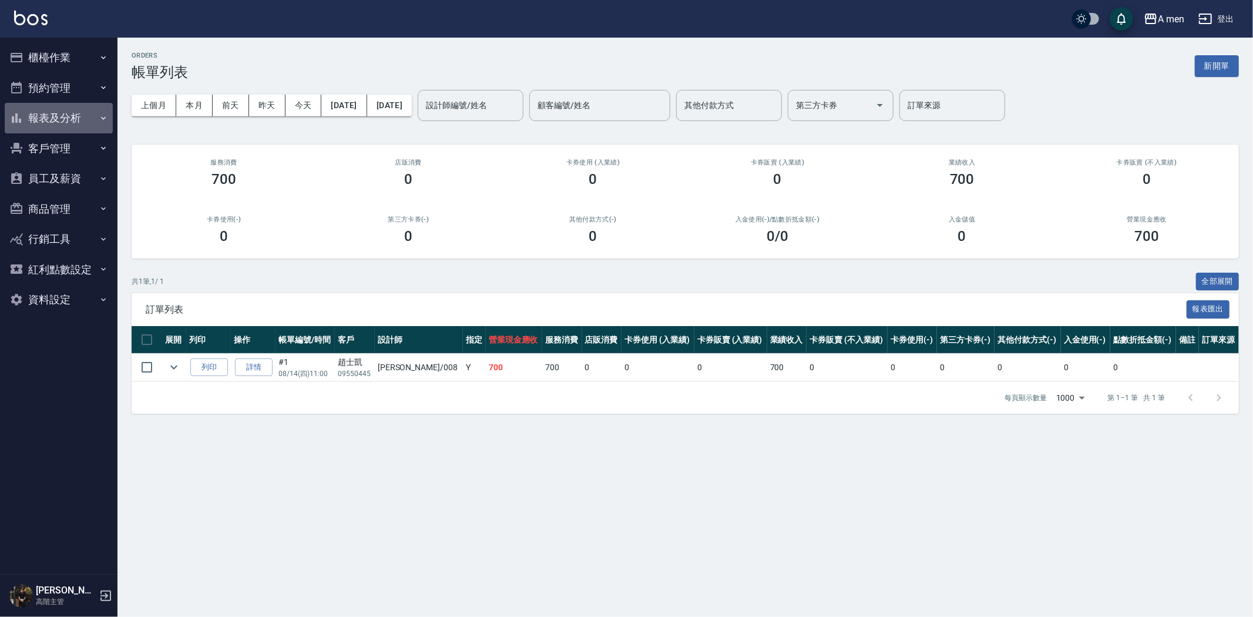
click at [39, 116] on button "報表及分析" at bounding box center [59, 118] width 108 height 31
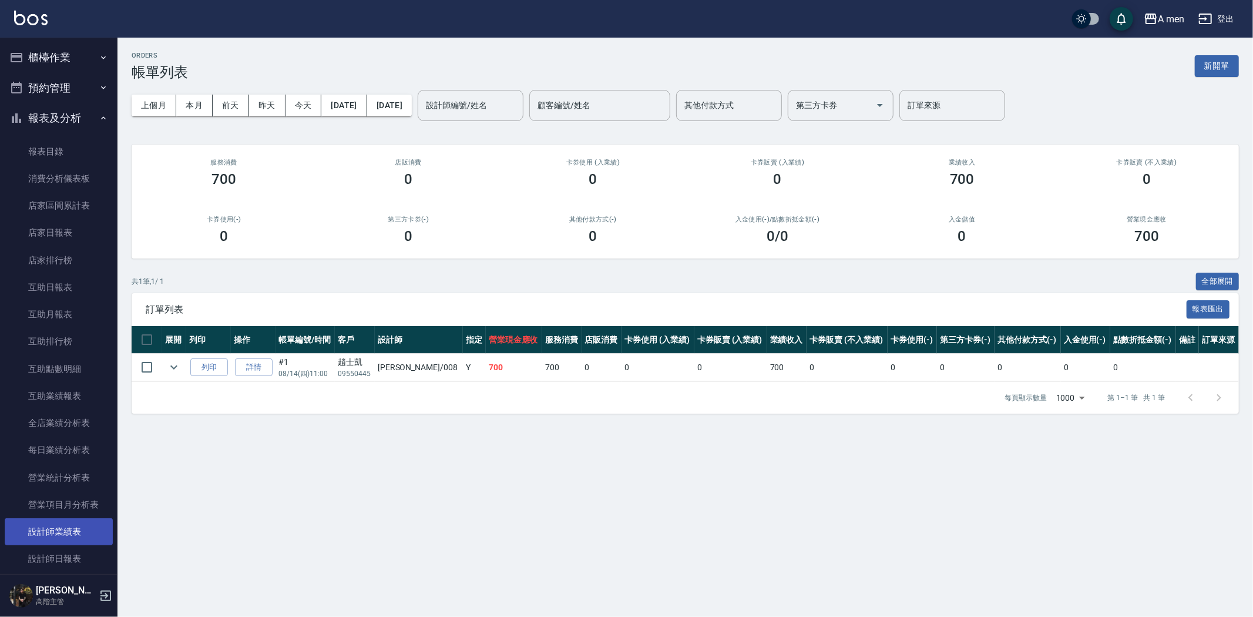
click at [69, 525] on link "設計師業績表" at bounding box center [59, 531] width 108 height 27
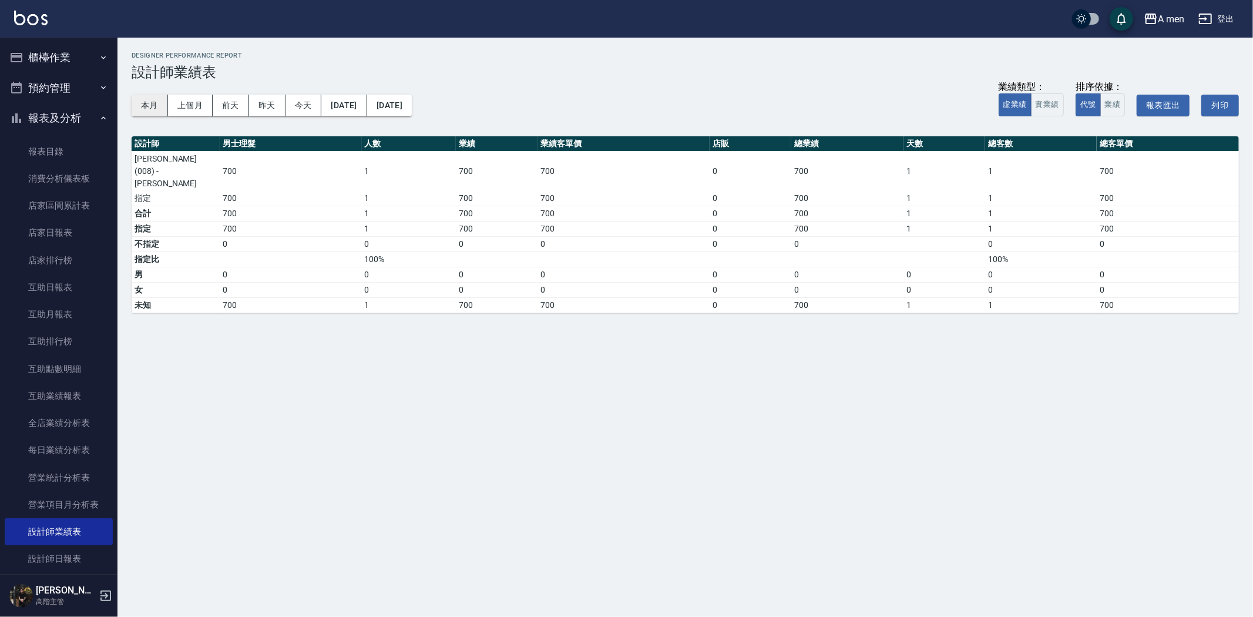
click at [151, 109] on button "本月" at bounding box center [150, 106] width 36 height 22
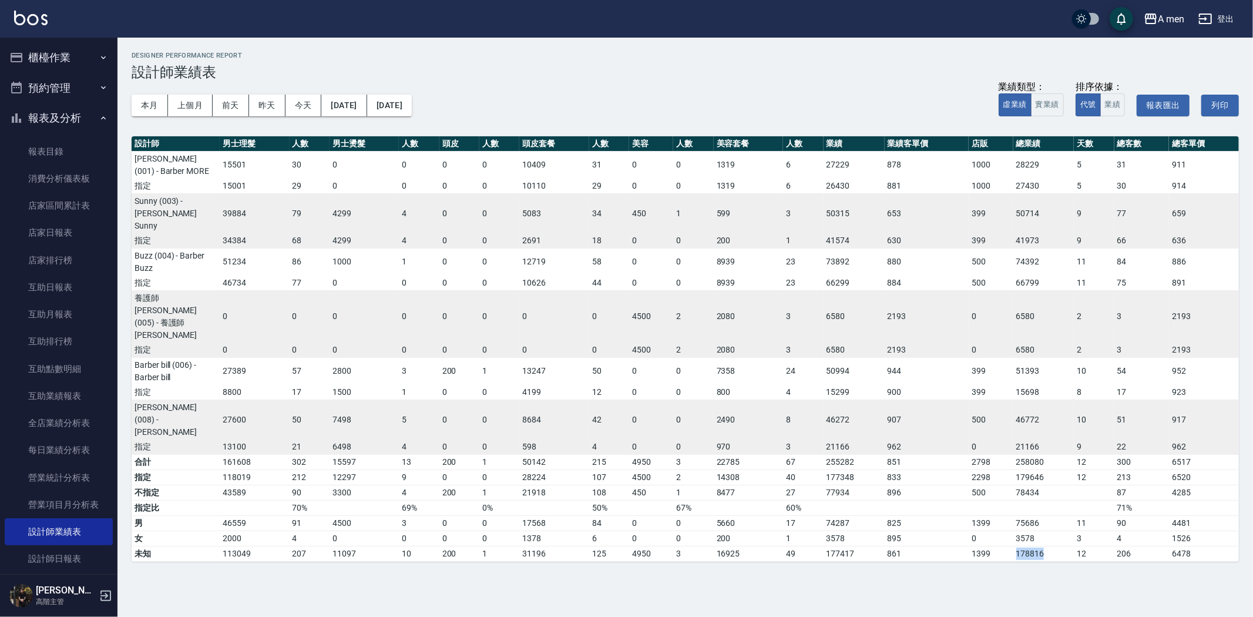
drag, startPoint x: 1017, startPoint y: 492, endPoint x: 1064, endPoint y: 497, distance: 47.3
click at [1064, 546] on td "178816" at bounding box center [1044, 553] width 61 height 15
click at [1054, 516] on div "A men 2025-08 設計師業績表 列印時間： [DATE][PHONE_NUMBER]:50 Designer Performance Report …" at bounding box center [626, 308] width 1253 height 617
click at [81, 148] on link "報表目錄" at bounding box center [59, 151] width 108 height 27
